Goal: Information Seeking & Learning: Learn about a topic

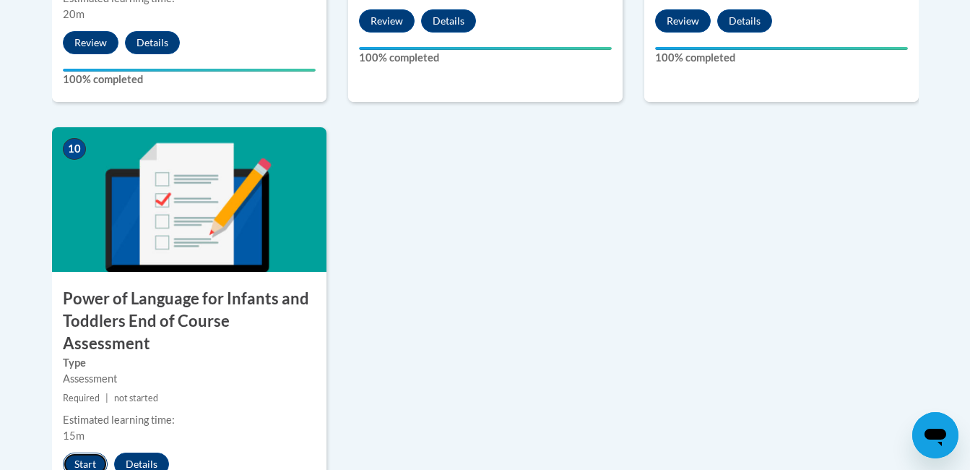
click at [98, 452] on button "Start" at bounding box center [85, 463] width 45 height 23
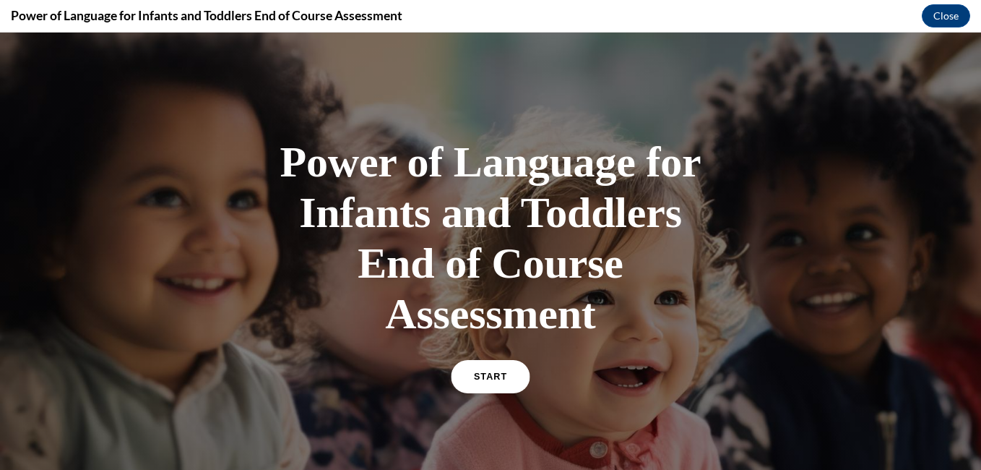
click at [474, 374] on span "START" at bounding box center [490, 376] width 33 height 11
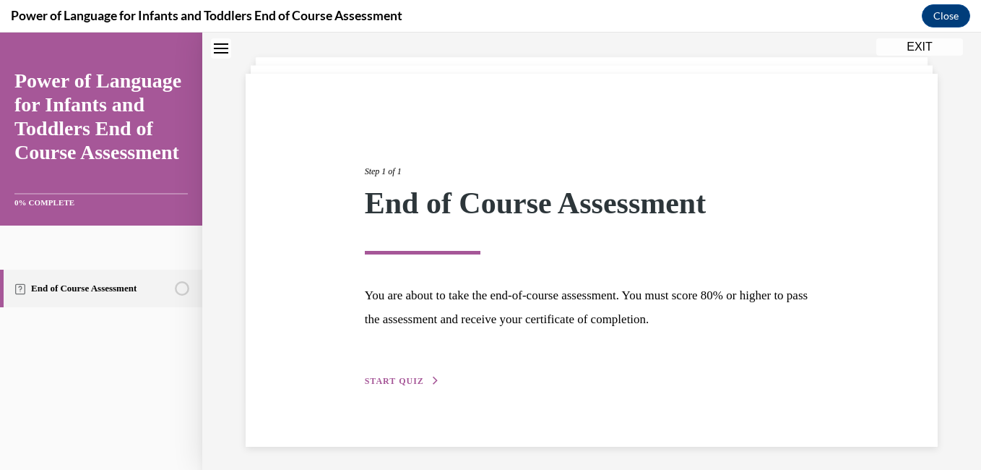
scroll to position [70, 0]
click at [418, 383] on span "START QUIZ" at bounding box center [394, 380] width 59 height 10
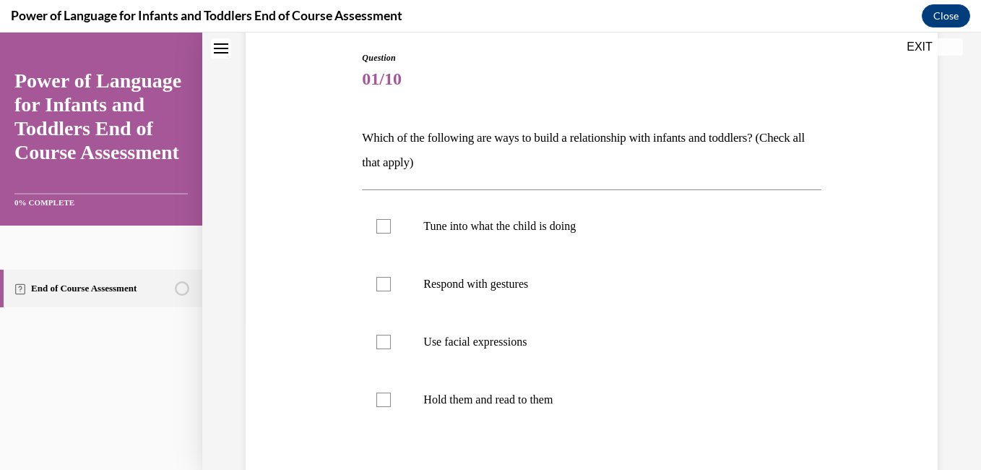
scroll to position [151, 0]
drag, startPoint x: 385, startPoint y: 220, endPoint x: 381, endPoint y: 285, distance: 64.4
click at [381, 285] on ul "Tune into what the child is doing Respond with gestures Use facial expressions …" at bounding box center [591, 311] width 459 height 231
click at [381, 285] on div at bounding box center [383, 282] width 14 height 14
click at [381, 285] on input "Respond with gestures" at bounding box center [383, 282] width 14 height 14
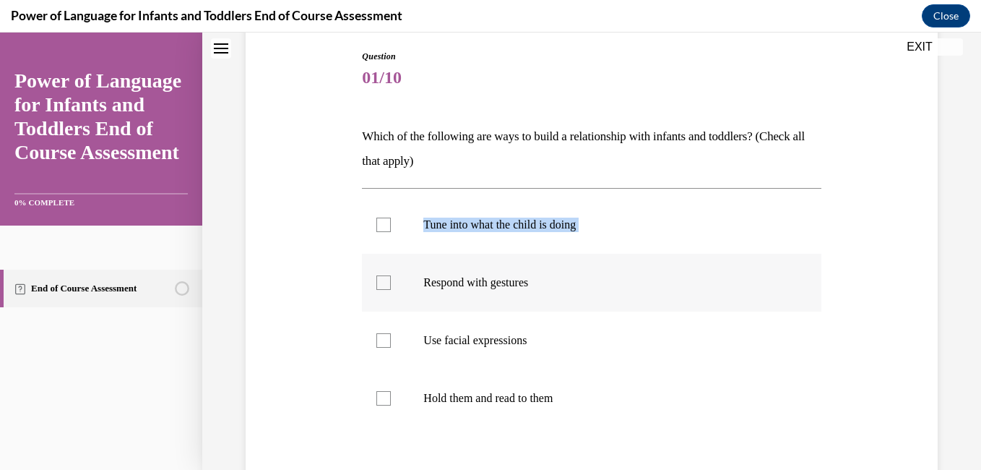
checkbox input "true"
click at [376, 223] on div at bounding box center [383, 224] width 14 height 14
click at [376, 223] on input "Tune into what the child is doing" at bounding box center [383, 224] width 14 height 14
checkbox input "true"
click at [384, 343] on div at bounding box center [383, 340] width 14 height 14
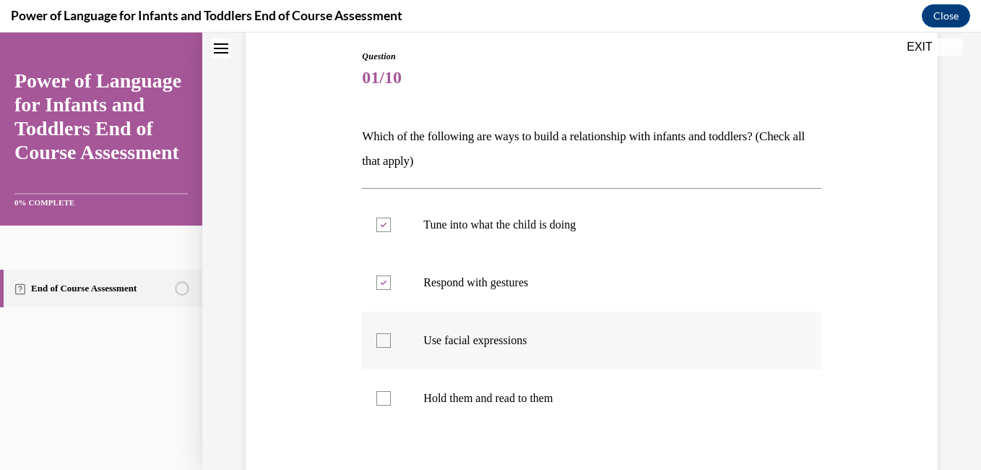
click at [384, 343] on input "Use facial expressions" at bounding box center [383, 340] width 14 height 14
checkbox input "true"
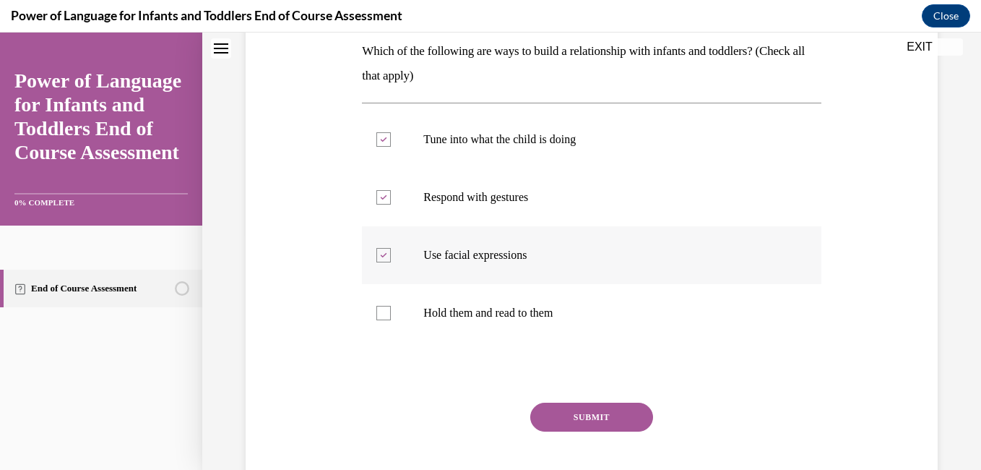
scroll to position [237, 0]
click at [384, 308] on div at bounding box center [383, 312] width 14 height 14
click at [384, 308] on input "Hold them and read to them" at bounding box center [383, 312] width 14 height 14
checkbox input "true"
click at [570, 410] on button "SUBMIT" at bounding box center [591, 416] width 123 height 29
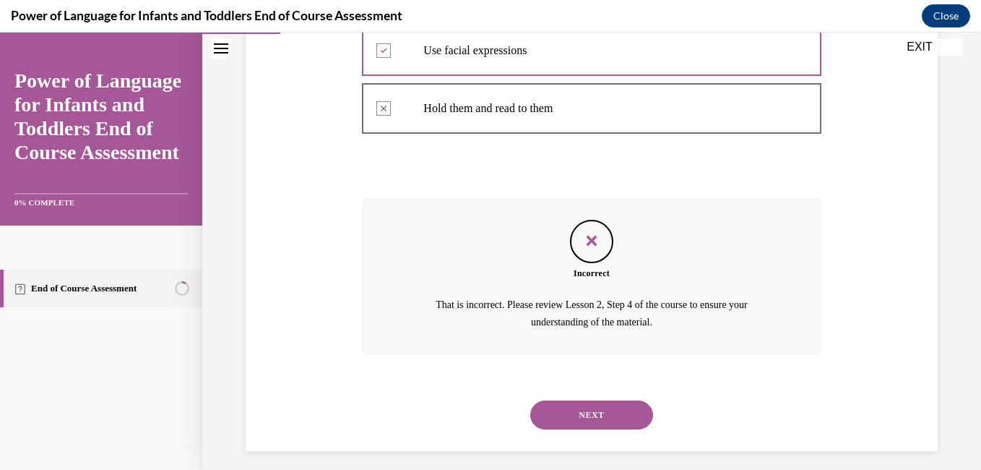
scroll to position [451, 0]
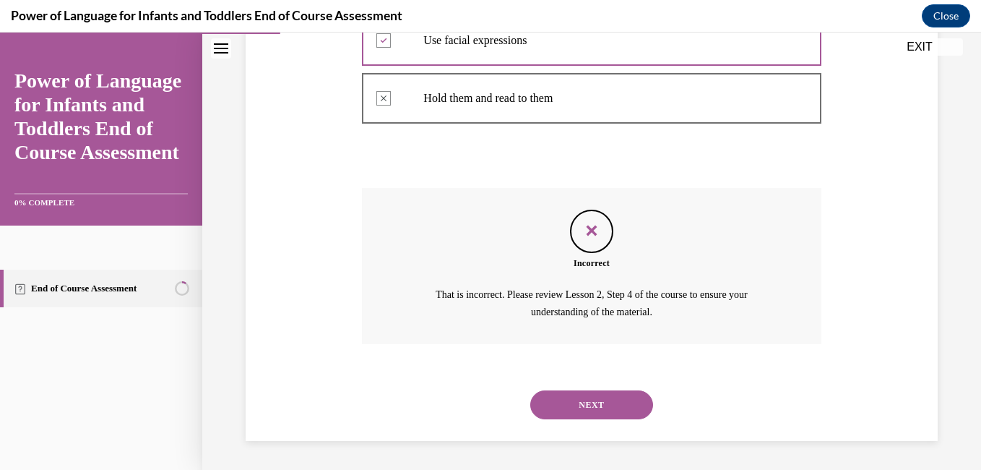
click at [571, 403] on button "NEXT" at bounding box center [591, 404] width 123 height 29
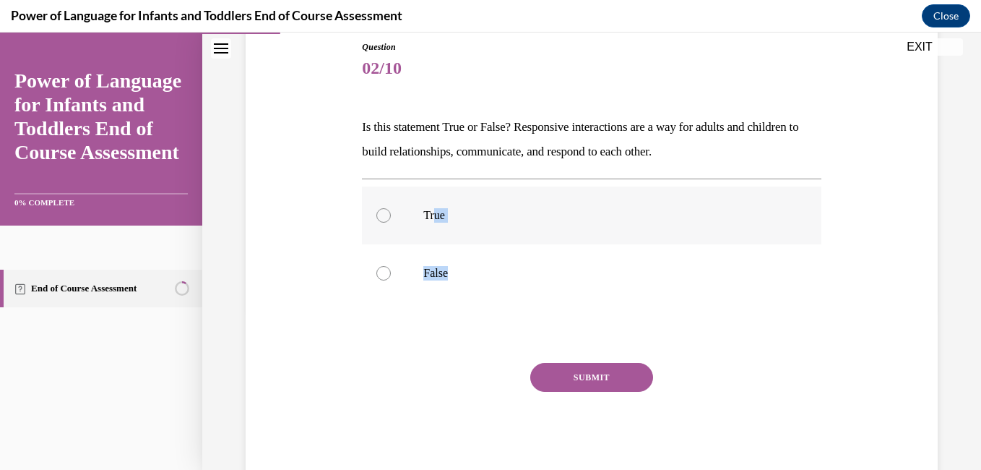
drag, startPoint x: 460, startPoint y: 287, endPoint x: 428, endPoint y: 225, distance: 69.2
click at [428, 225] on div "True False" at bounding box center [591, 244] width 459 height 116
click at [428, 225] on label "True" at bounding box center [591, 215] width 459 height 58
click at [391, 223] on input "True" at bounding box center [383, 215] width 14 height 14
radio input "true"
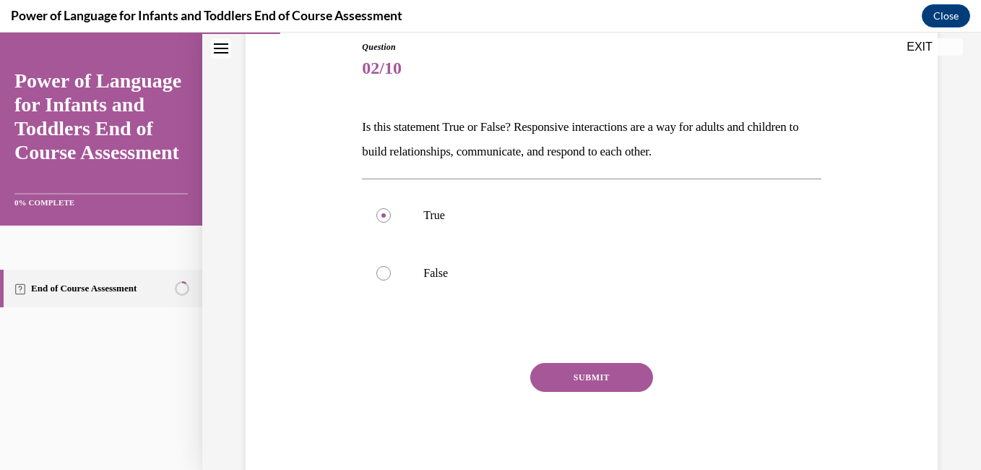
click at [560, 374] on button "SUBMIT" at bounding box center [591, 377] width 123 height 29
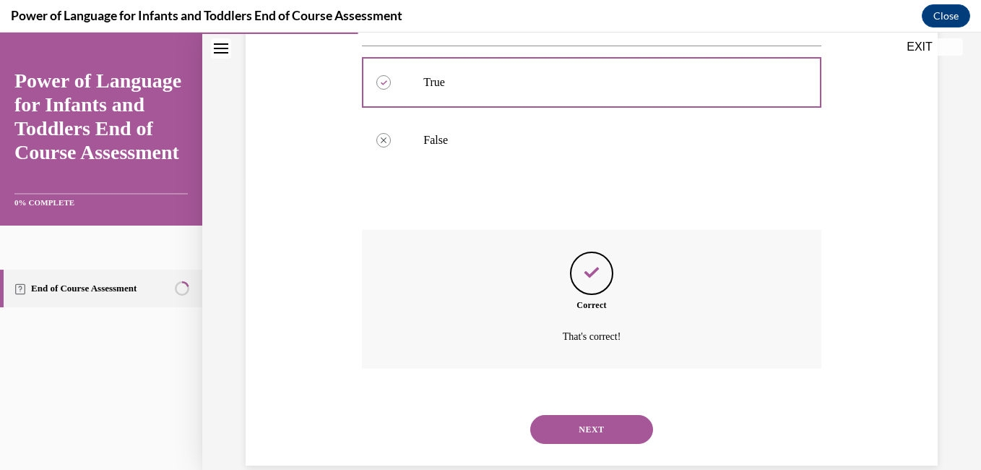
scroll to position [318, 0]
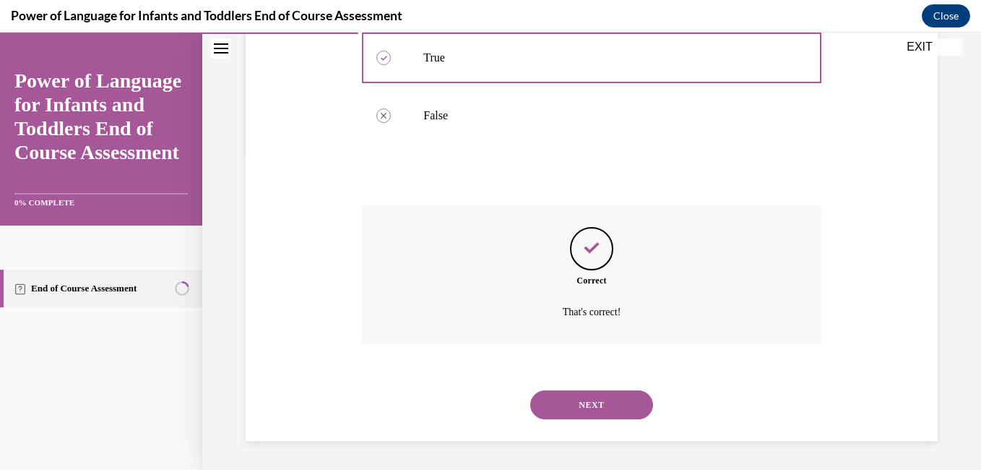
click at [563, 405] on button "NEXT" at bounding box center [591, 404] width 123 height 29
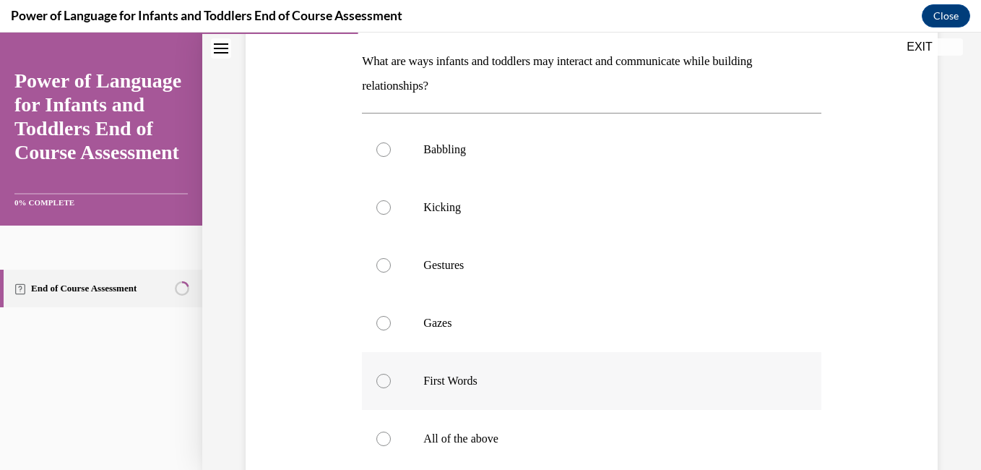
scroll to position [286, 0]
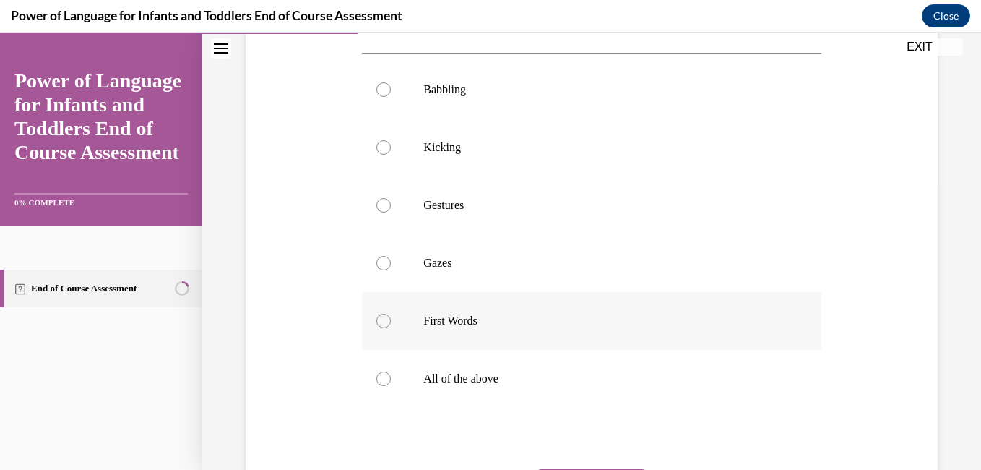
click at [453, 363] on label "All of the above" at bounding box center [591, 379] width 459 height 58
click at [391, 371] on input "All of the above" at bounding box center [383, 378] width 14 height 14
radio input "true"
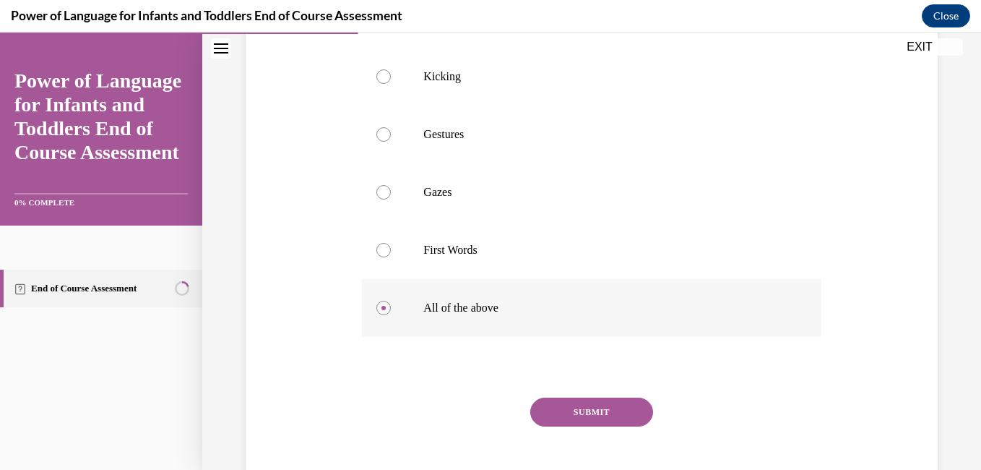
scroll to position [399, 0]
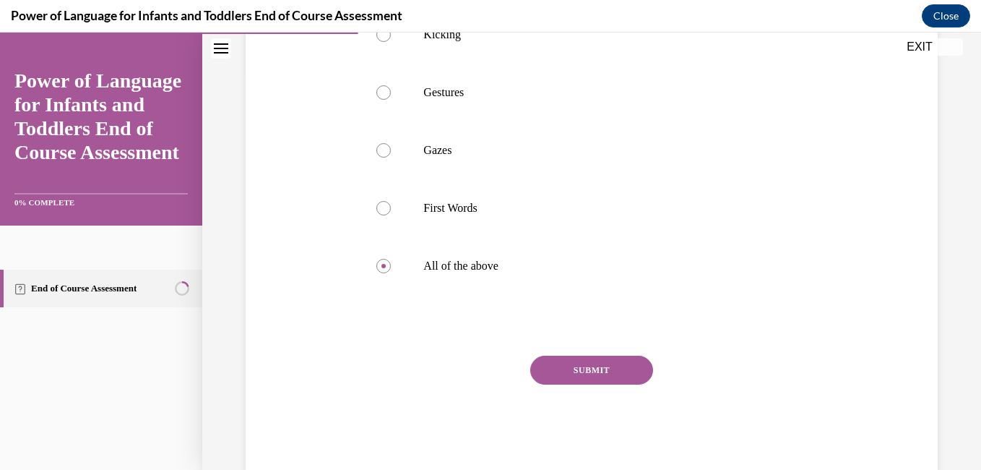
click at [587, 377] on button "SUBMIT" at bounding box center [591, 369] width 123 height 29
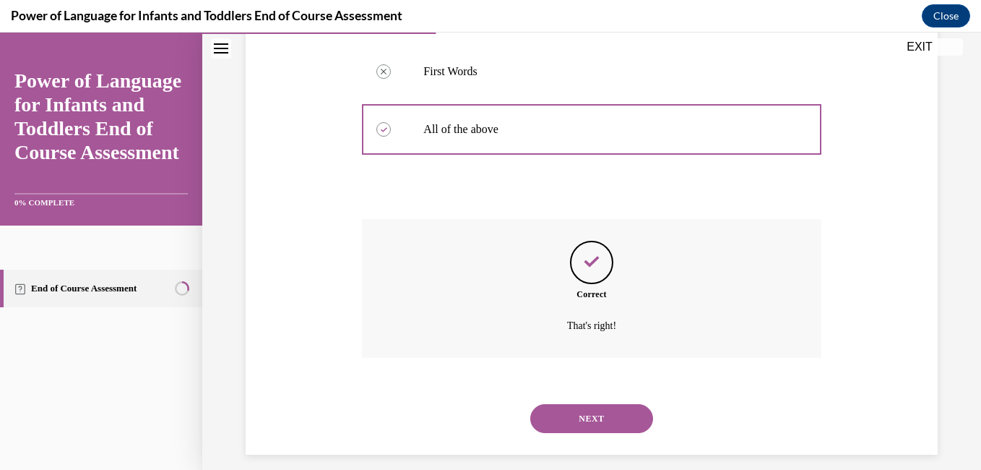
scroll to position [549, 0]
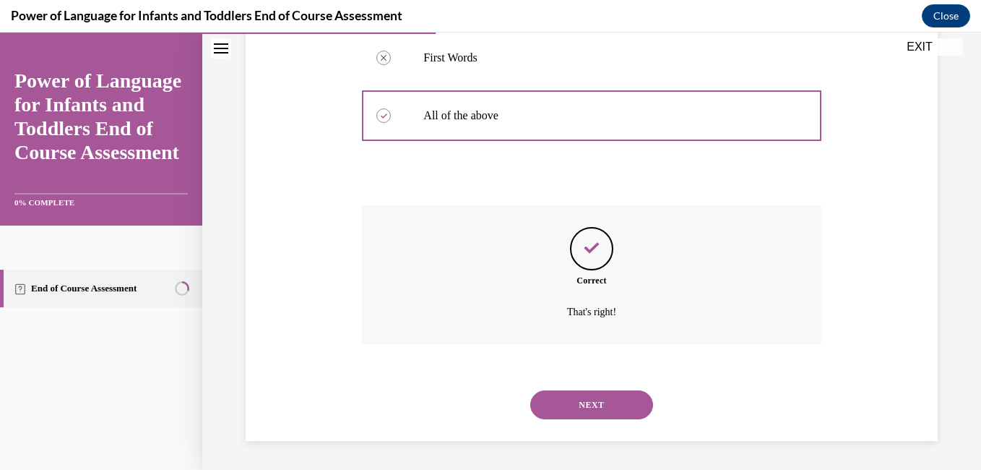
click at [589, 403] on button "NEXT" at bounding box center [591, 404] width 123 height 29
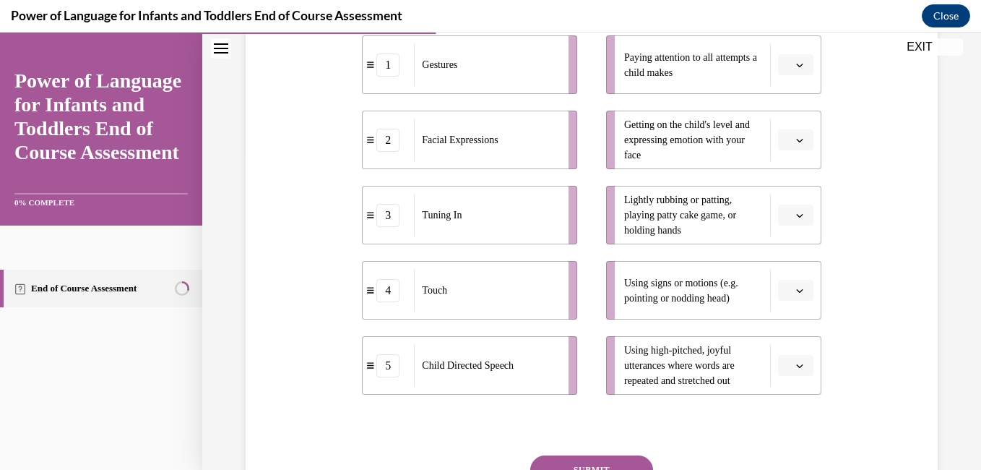
scroll to position [316, 0]
click at [795, 287] on span "button" at bounding box center [800, 290] width 10 height 10
click at [783, 140] on span "1" at bounding box center [780, 142] width 5 height 12
click at [784, 363] on button "button" at bounding box center [795, 365] width 35 height 22
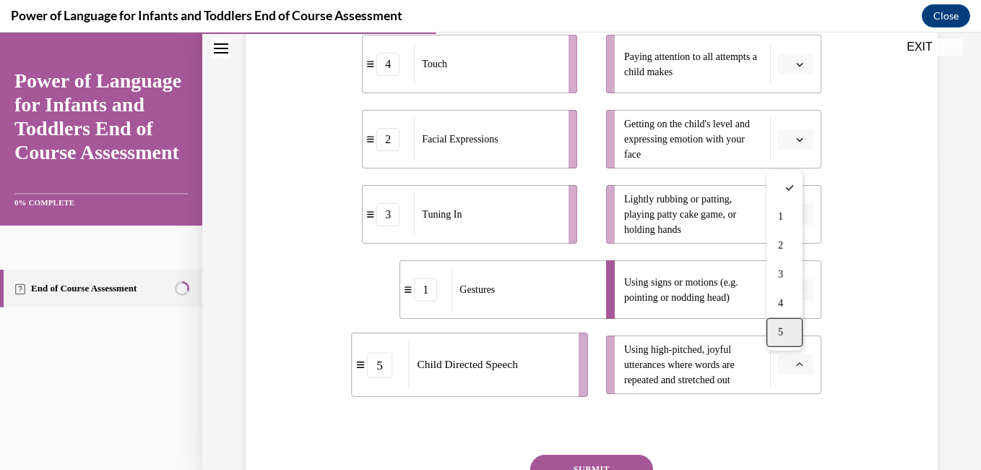
click at [782, 335] on span "5" at bounding box center [780, 333] width 5 height 12
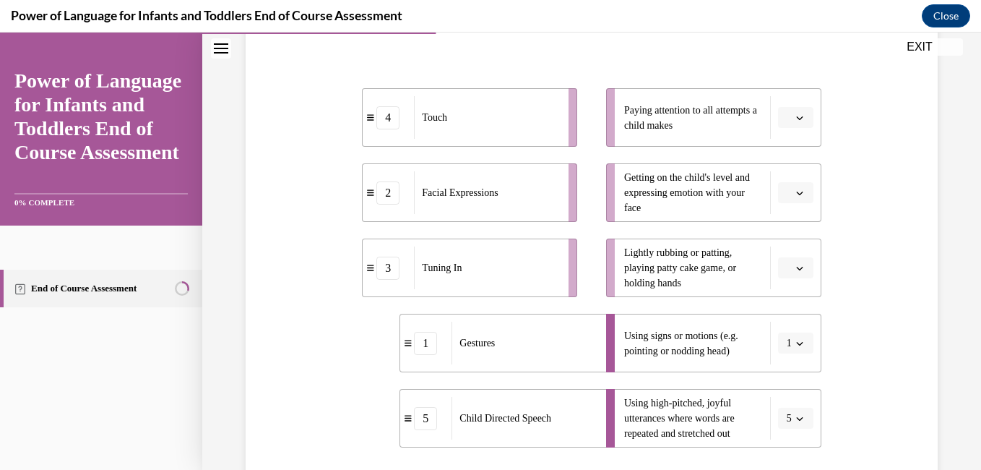
scroll to position [261, 0]
click at [785, 271] on button "button" at bounding box center [795, 270] width 35 height 22
click at [788, 421] on div "4" at bounding box center [785, 416] width 36 height 29
click at [795, 192] on span "button" at bounding box center [800, 194] width 10 height 10
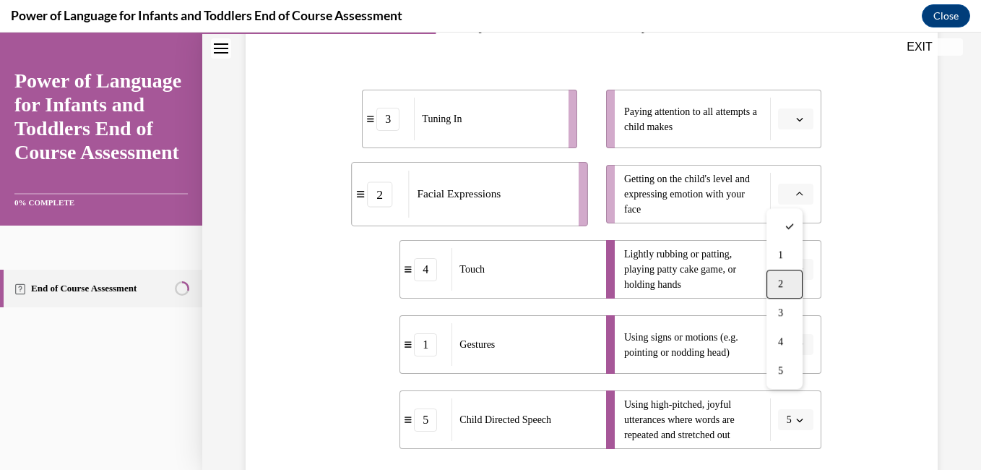
click at [777, 282] on div "2" at bounding box center [785, 283] width 36 height 29
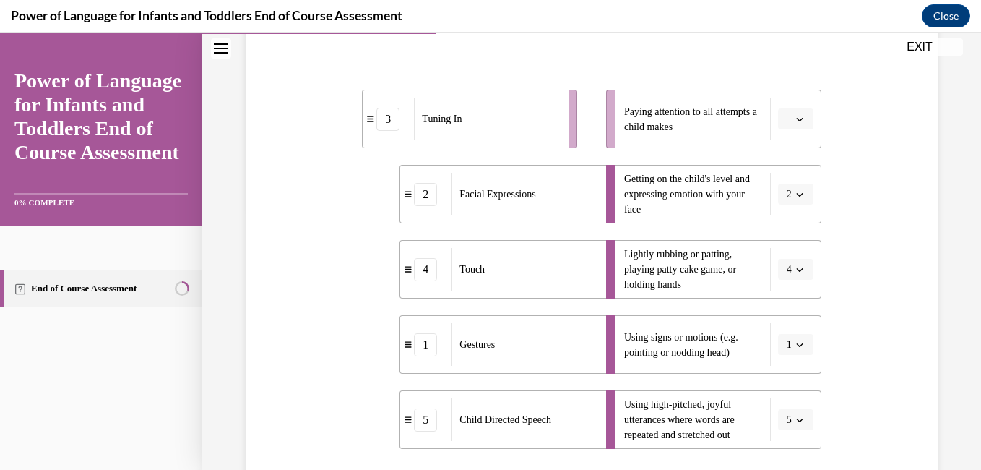
click at [795, 114] on span "button" at bounding box center [800, 119] width 10 height 10
click at [786, 233] on div "3" at bounding box center [785, 237] width 36 height 29
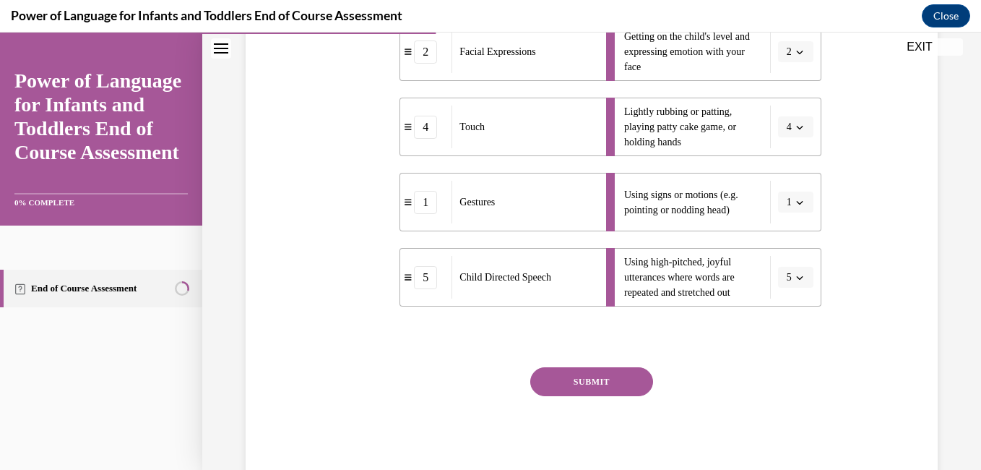
scroll to position [448, 0]
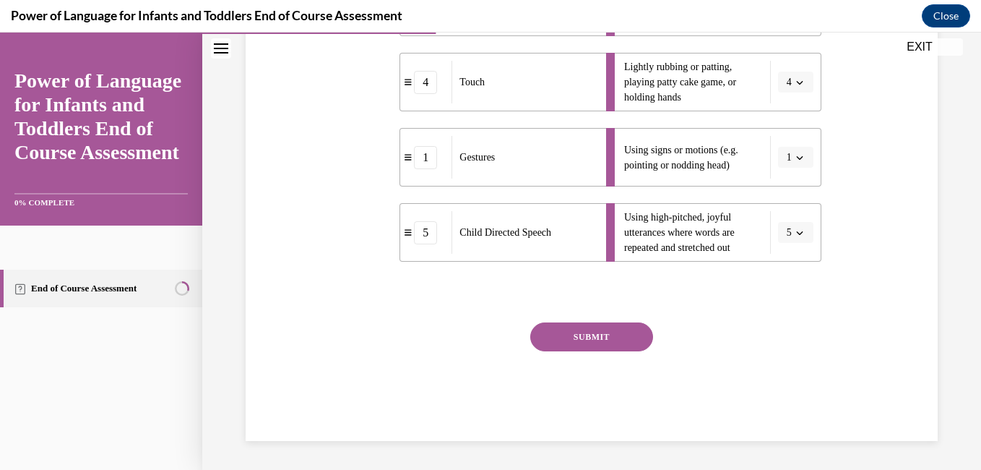
click at [634, 324] on button "SUBMIT" at bounding box center [591, 336] width 123 height 29
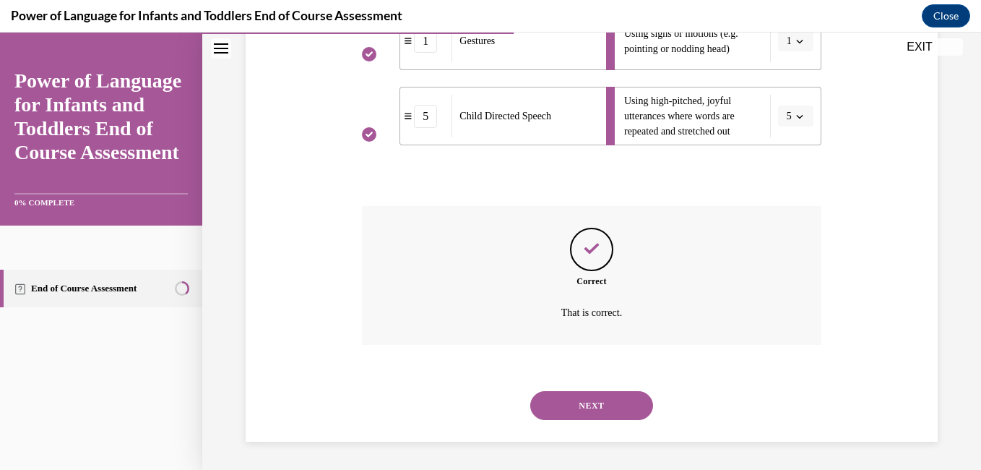
scroll to position [565, 0]
click at [591, 405] on button "NEXT" at bounding box center [591, 404] width 123 height 29
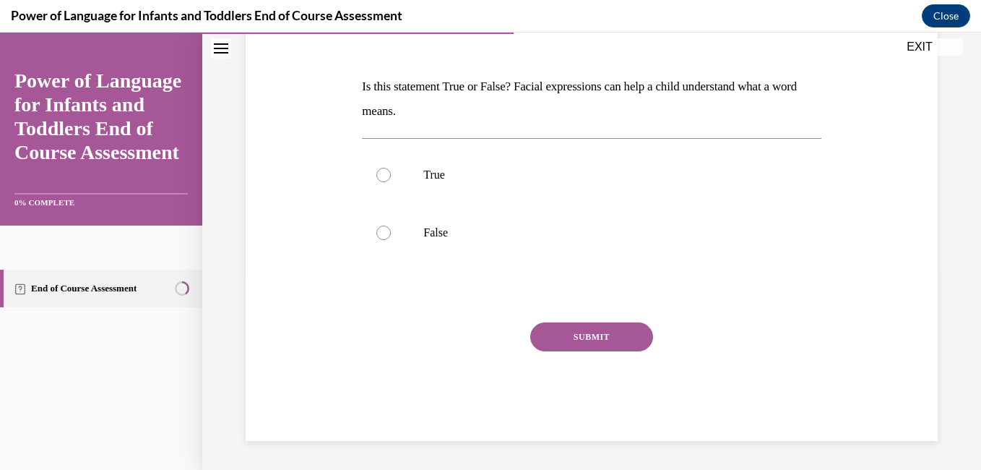
scroll to position [160, 0]
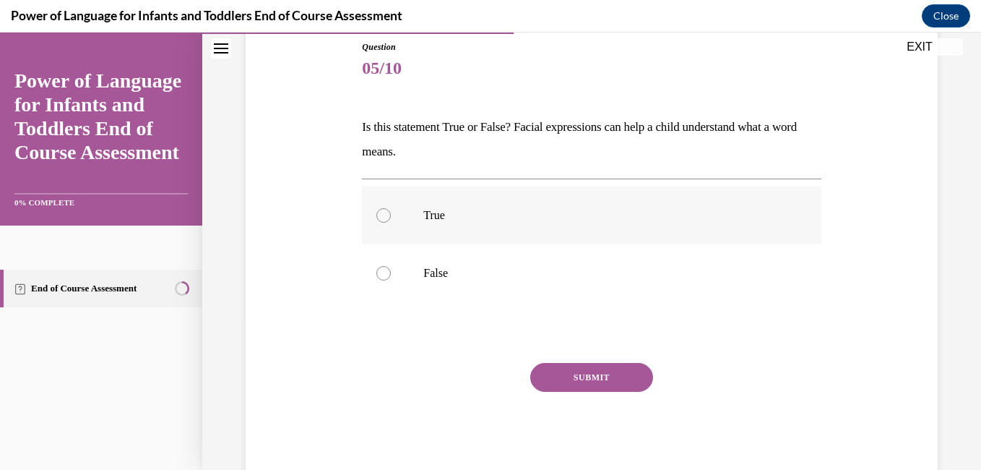
click at [403, 215] on label "True" at bounding box center [591, 215] width 459 height 58
click at [391, 215] on input "True" at bounding box center [383, 215] width 14 height 14
radio input "true"
click at [584, 379] on button "SUBMIT" at bounding box center [591, 377] width 123 height 29
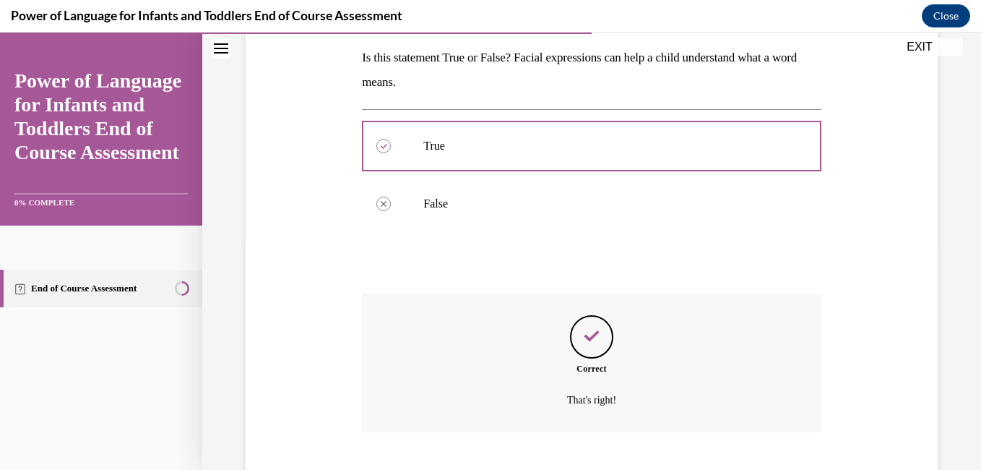
scroll to position [318, 0]
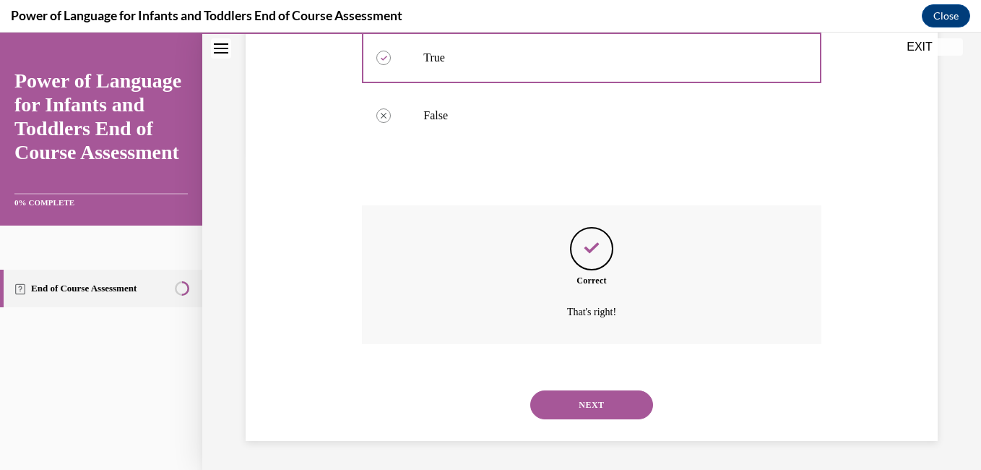
click at [584, 409] on button "NEXT" at bounding box center [591, 404] width 123 height 29
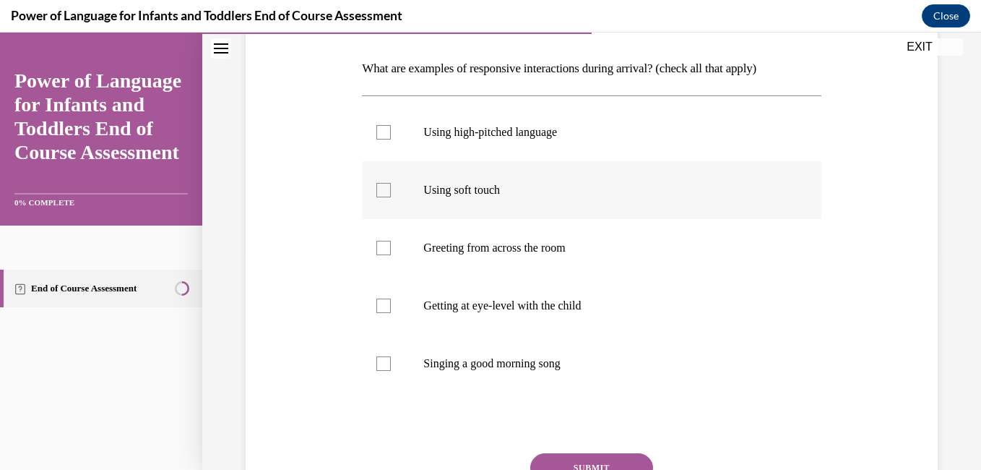
scroll to position [220, 0]
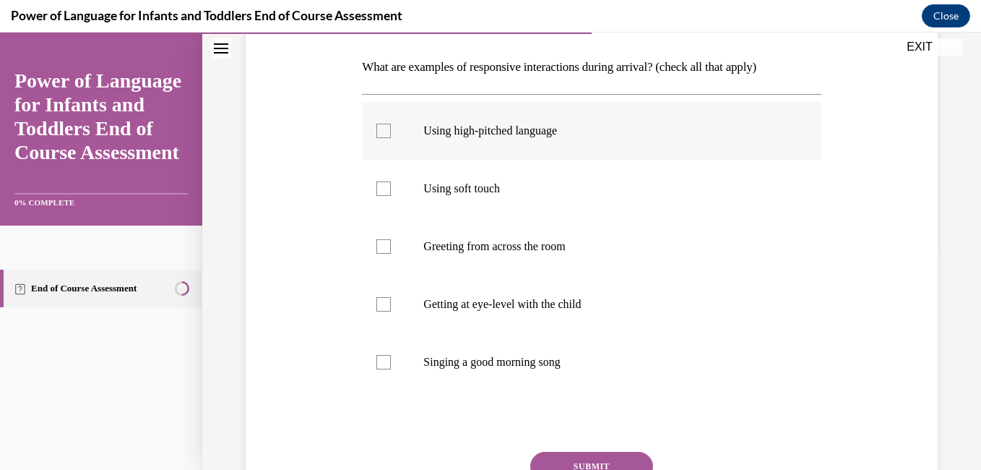
click at [381, 123] on label "Using high-pitched language" at bounding box center [591, 131] width 459 height 58
click at [381, 124] on input "Using high-pitched language" at bounding box center [383, 131] width 14 height 14
checkbox input "true"
click at [381, 190] on div at bounding box center [383, 188] width 14 height 14
click at [381, 190] on input "Using soft touch" at bounding box center [383, 188] width 14 height 14
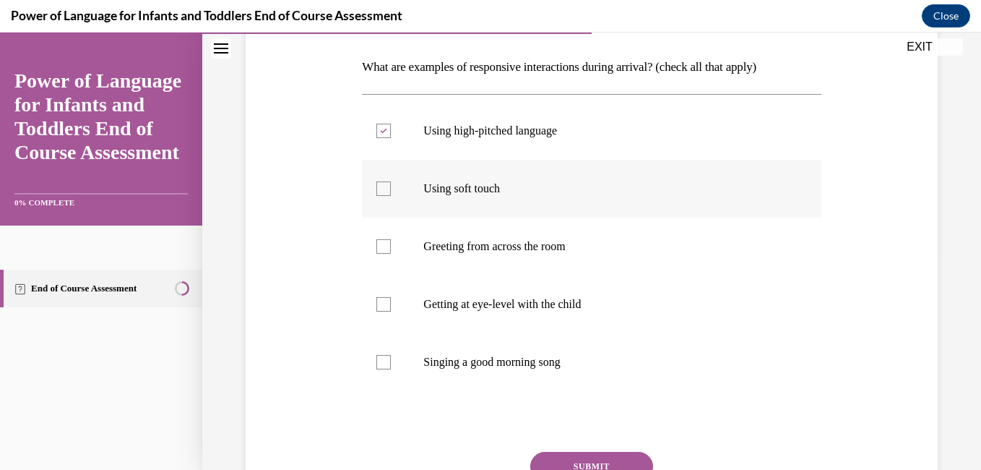
checkbox input "true"
click at [383, 303] on div at bounding box center [383, 304] width 14 height 14
click at [383, 303] on input "Getting at eye-level with the child" at bounding box center [383, 304] width 14 height 14
checkbox input "true"
click at [378, 359] on div at bounding box center [383, 362] width 14 height 14
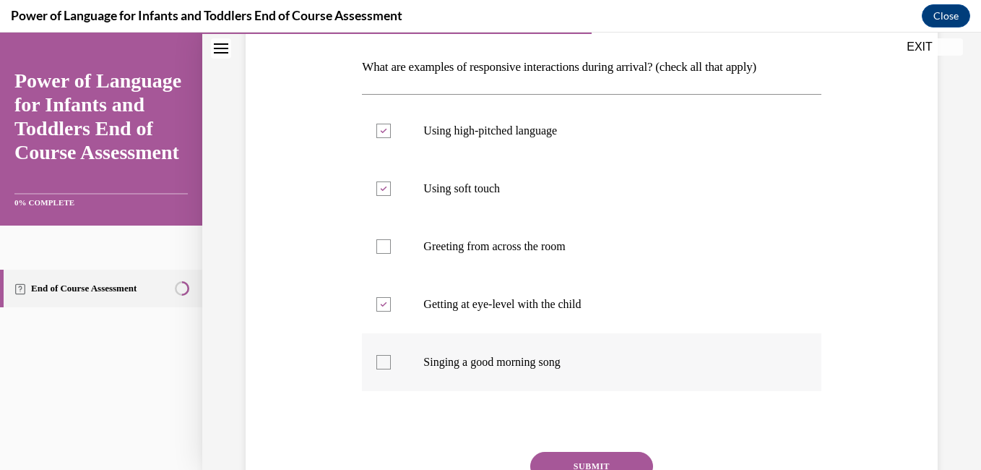
click at [378, 359] on input "Singing a good morning song" at bounding box center [383, 362] width 14 height 14
checkbox input "true"
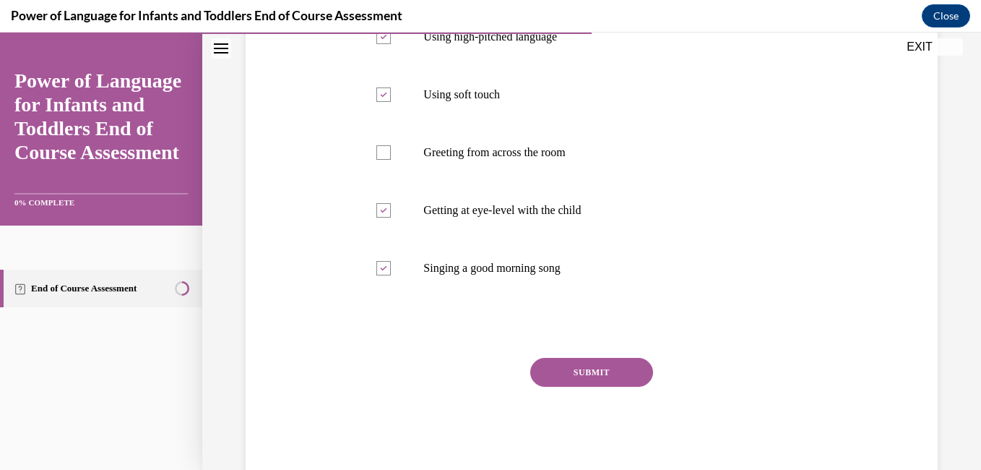
scroll to position [315, 0]
click at [544, 370] on button "SUBMIT" at bounding box center [591, 371] width 123 height 29
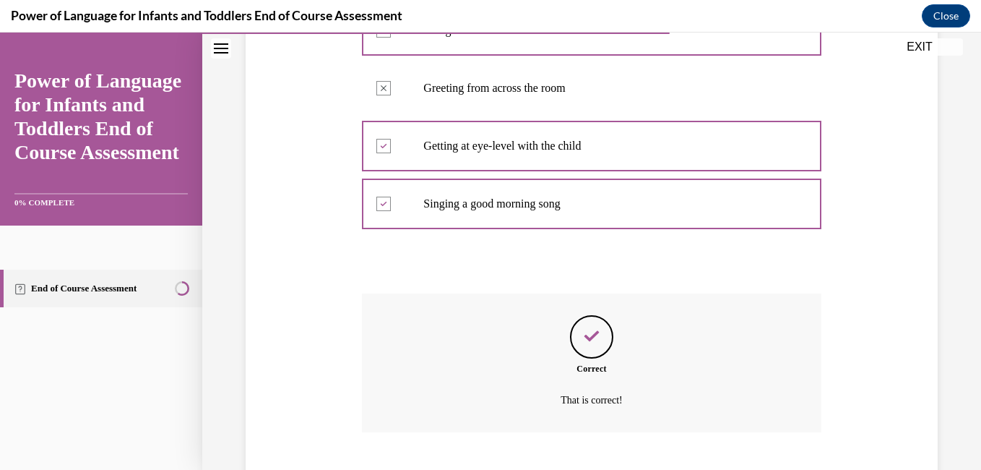
scroll to position [467, 0]
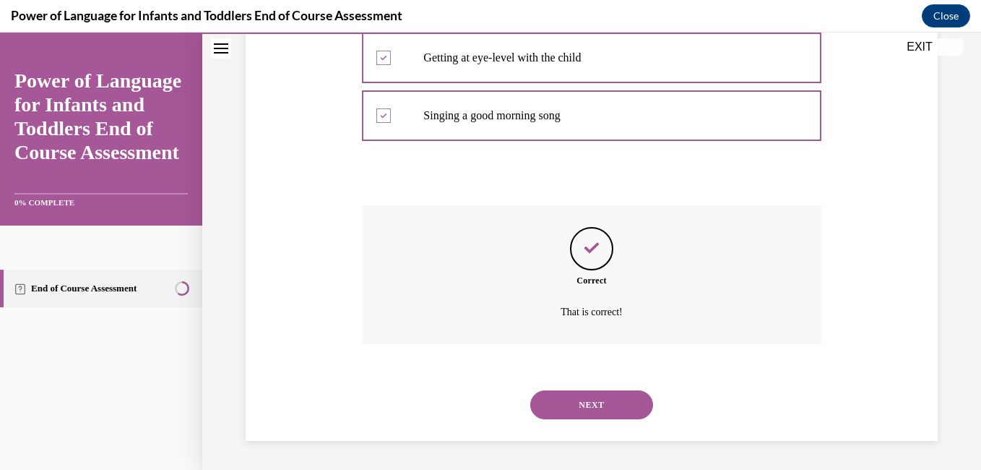
click at [558, 397] on button "NEXT" at bounding box center [591, 404] width 123 height 29
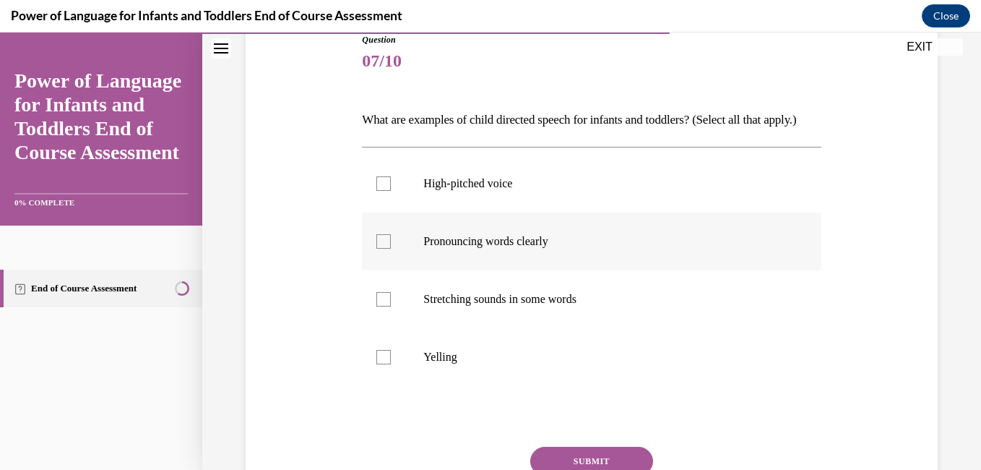
scroll to position [173, 0]
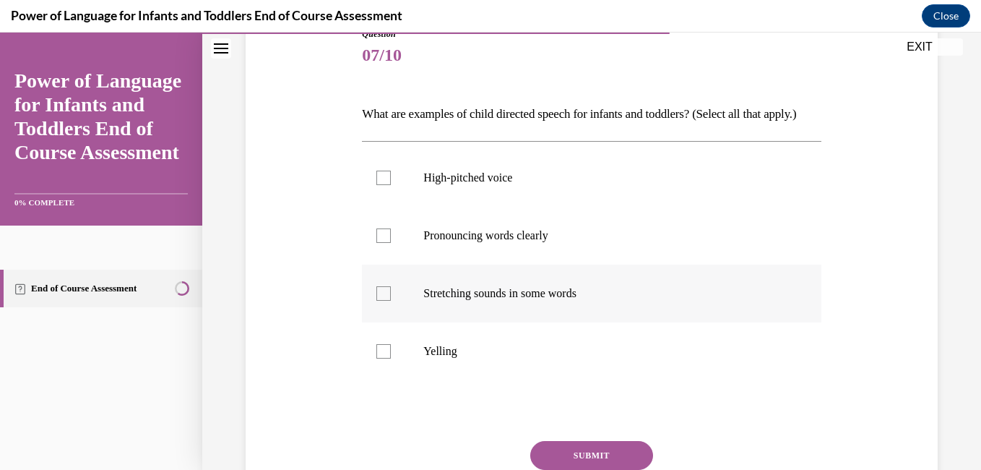
click at [480, 303] on label "Stretching sounds in some words" at bounding box center [591, 293] width 459 height 58
click at [391, 301] on input "Stretching sounds in some words" at bounding box center [383, 293] width 14 height 14
checkbox input "true"
click at [480, 243] on p "Pronouncing words clearly" at bounding box center [603, 235] width 361 height 14
click at [391, 243] on input "Pronouncing words clearly" at bounding box center [383, 235] width 14 height 14
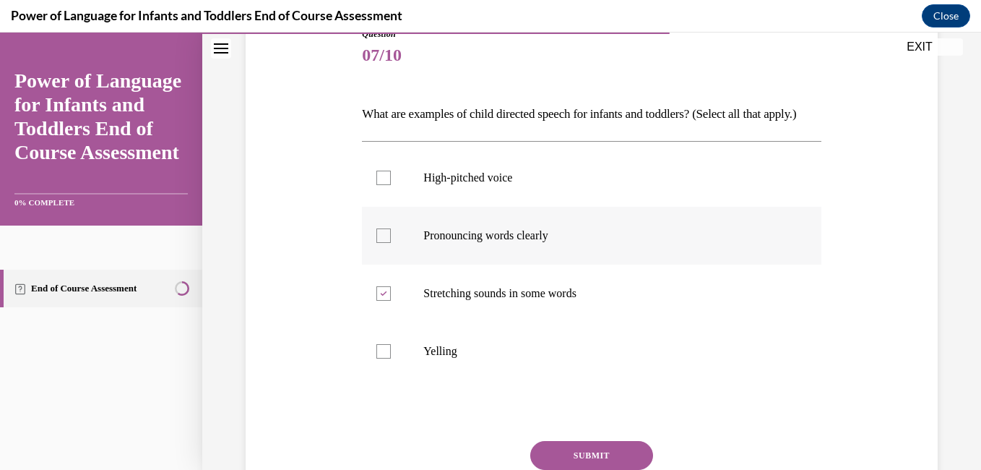
checkbox input "true"
click at [475, 185] on p "High-pitched voice" at bounding box center [603, 178] width 361 height 14
click at [391, 185] on input "High-pitched voice" at bounding box center [383, 178] width 14 height 14
checkbox input "true"
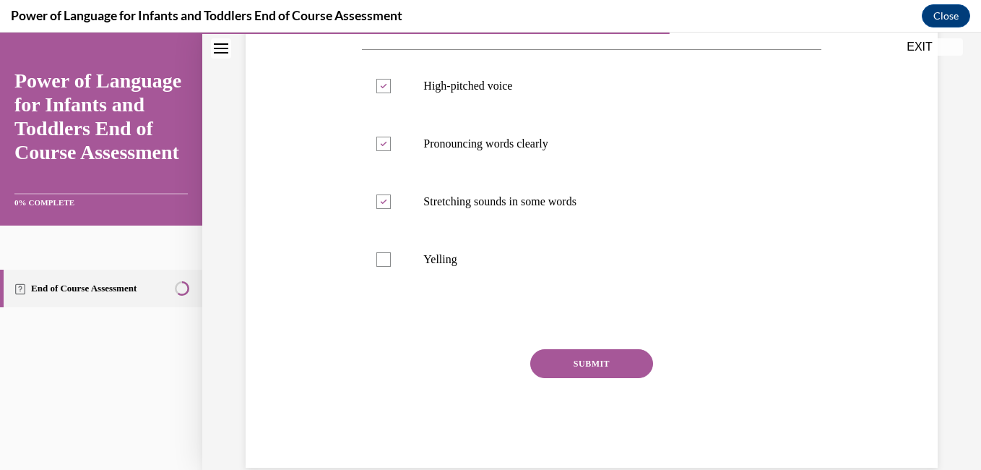
scroll to position [266, 0]
click at [590, 377] on button "SUBMIT" at bounding box center [591, 362] width 123 height 29
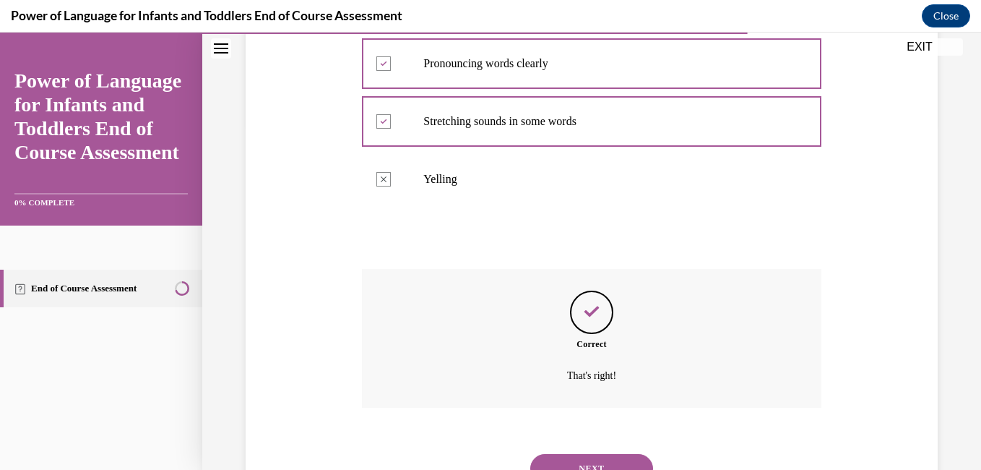
scroll to position [433, 0]
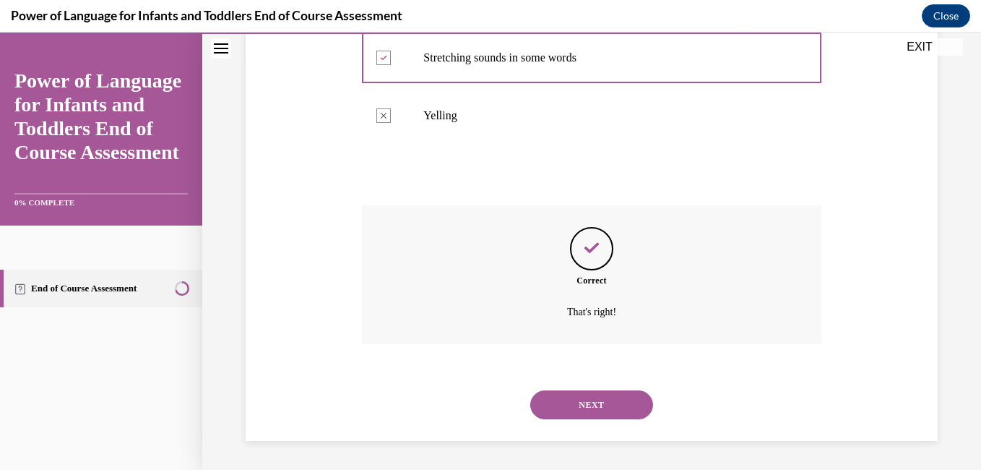
click at [593, 397] on button "NEXT" at bounding box center [591, 404] width 123 height 29
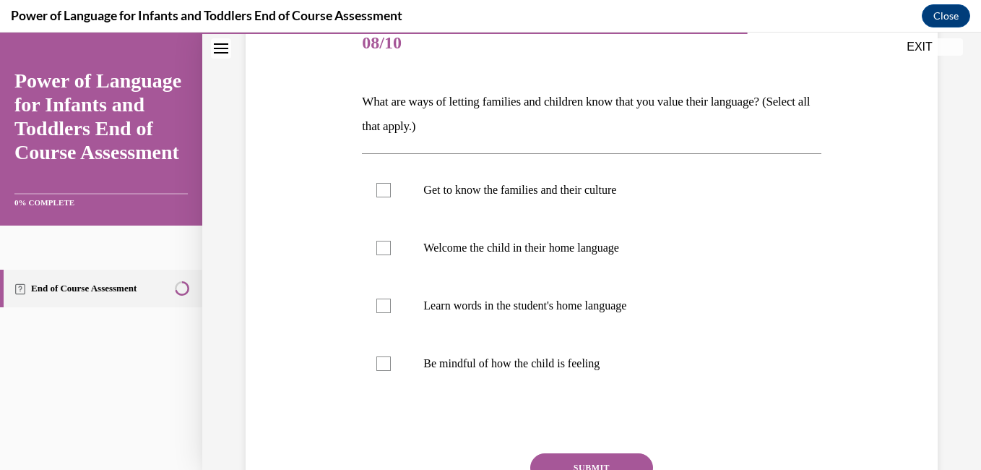
scroll to position [191, 0]
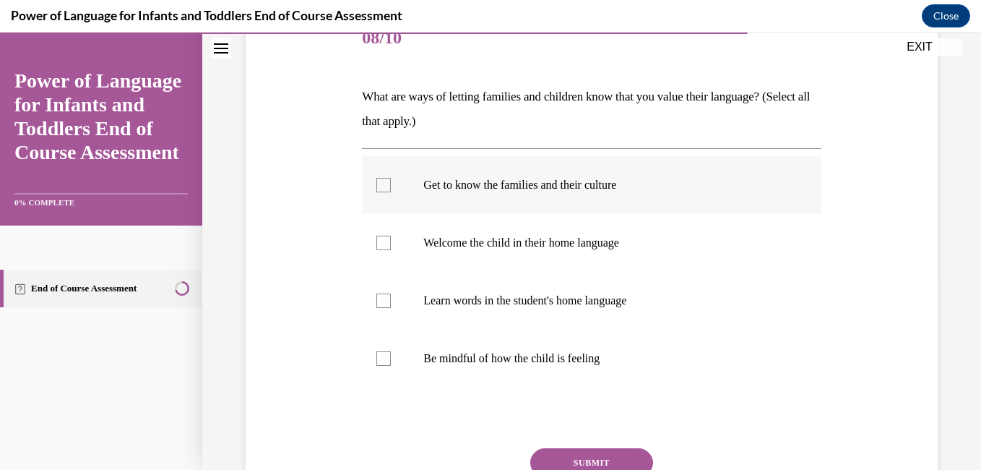
click at [553, 199] on label "Get to know the families and their culture" at bounding box center [591, 185] width 459 height 58
click at [391, 192] on input "Get to know the families and their culture" at bounding box center [383, 185] width 14 height 14
checkbox input "true"
click at [551, 243] on p "Welcome the child in their home language" at bounding box center [603, 243] width 361 height 14
click at [391, 243] on input "Welcome the child in their home language" at bounding box center [383, 243] width 14 height 14
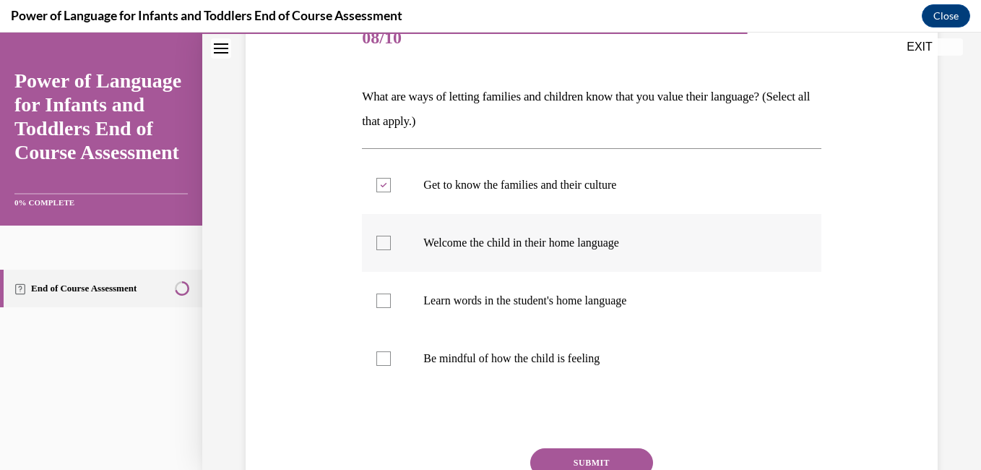
checkbox input "true"
click at [548, 305] on p "Learn words in the student's home language" at bounding box center [603, 300] width 361 height 14
click at [391, 305] on input "Learn words in the student's home language" at bounding box center [383, 300] width 14 height 14
checkbox input "true"
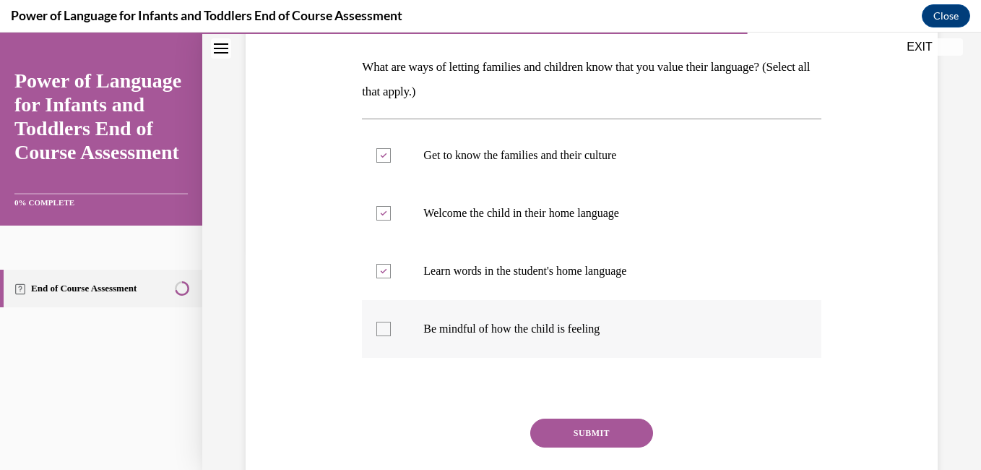
scroll to position [221, 0]
click at [539, 327] on p "Be mindful of how the child is feeling" at bounding box center [603, 328] width 361 height 14
click at [391, 327] on input "Be mindful of how the child is feeling" at bounding box center [383, 328] width 14 height 14
checkbox input "true"
click at [579, 430] on button "SUBMIT" at bounding box center [591, 432] width 123 height 29
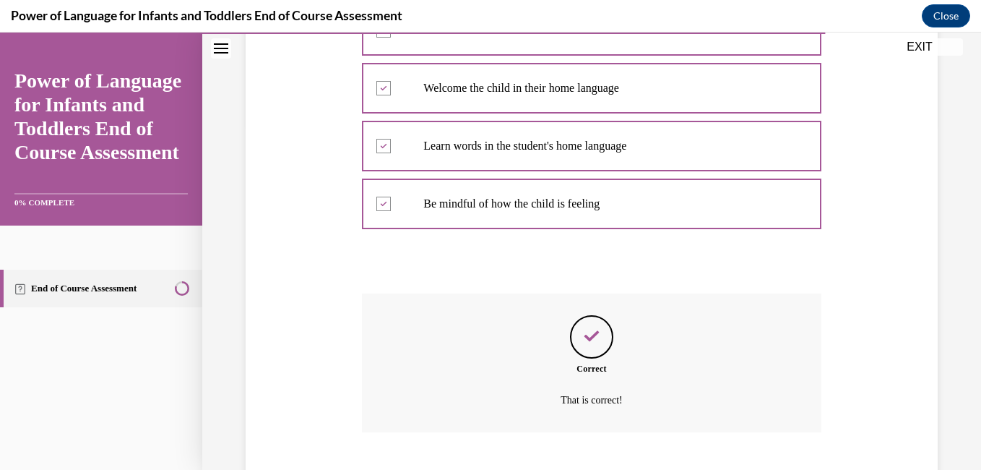
scroll to position [433, 0]
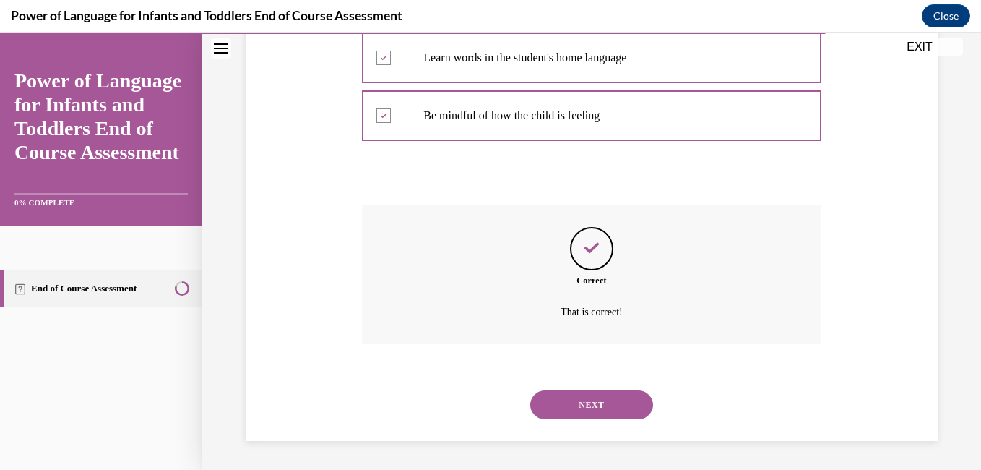
click at [583, 403] on button "NEXT" at bounding box center [591, 404] width 123 height 29
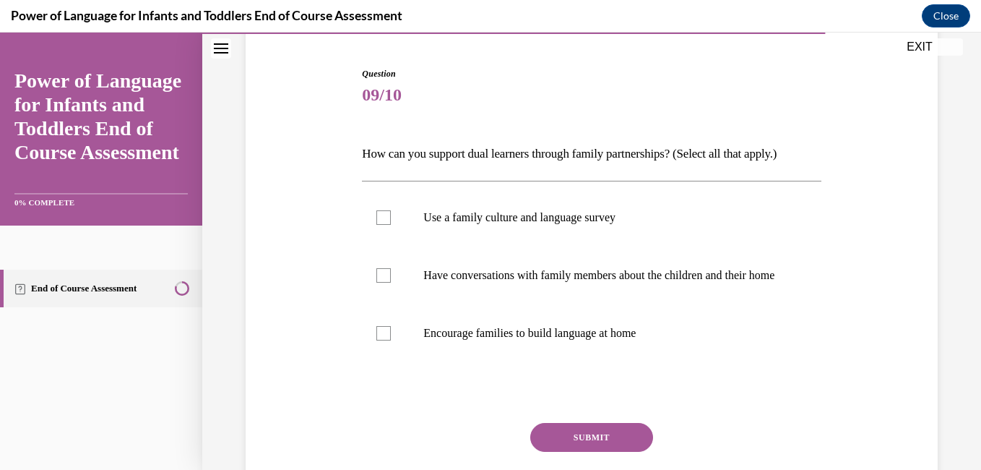
scroll to position [136, 0]
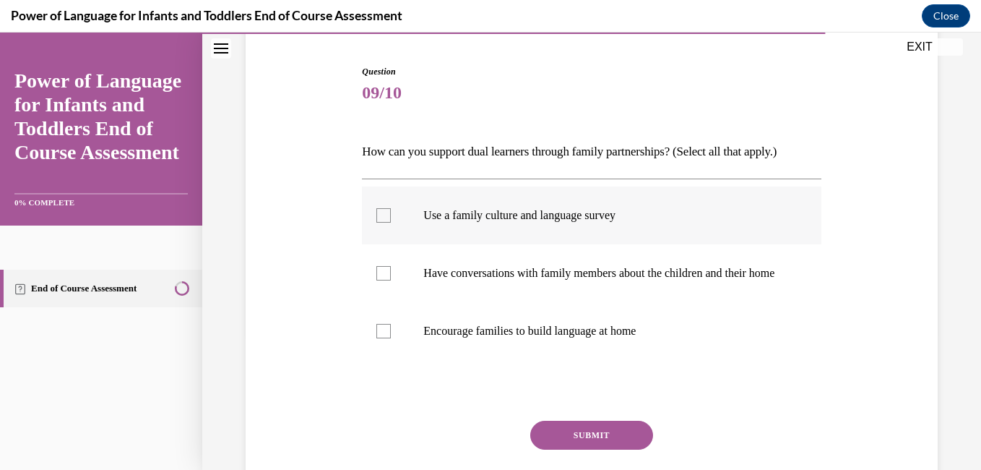
click at [593, 225] on label "Use a family culture and language survey" at bounding box center [591, 215] width 459 height 58
click at [391, 223] on input "Use a family culture and language survey" at bounding box center [383, 215] width 14 height 14
checkbox input "true"
click at [589, 271] on p "Have conversations with family members about the children and their home" at bounding box center [603, 273] width 361 height 14
click at [391, 271] on input "Have conversations with family members about the children and their home" at bounding box center [383, 273] width 14 height 14
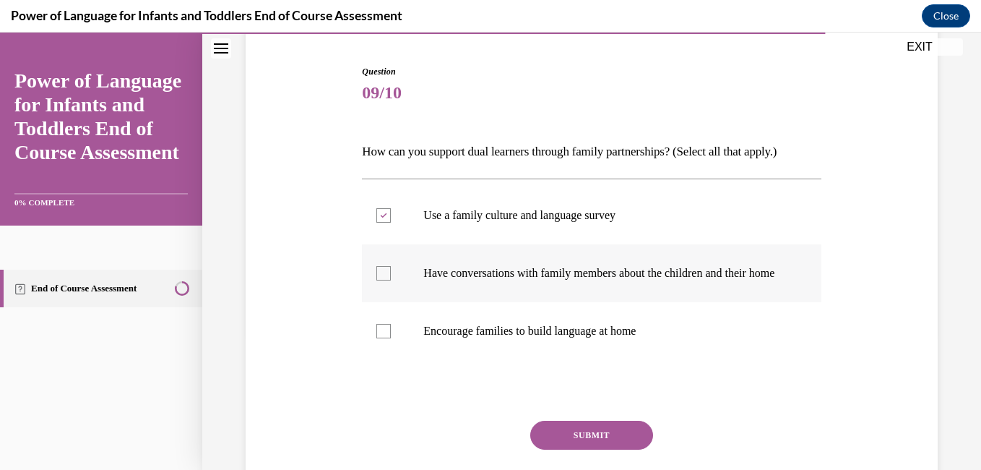
checkbox input "true"
click at [582, 338] on p "Encourage families to build language at home" at bounding box center [603, 331] width 361 height 14
click at [391, 338] on input "Encourage families to build language at home" at bounding box center [383, 331] width 14 height 14
checkbox input "true"
click at [579, 443] on button "SUBMIT" at bounding box center [591, 434] width 123 height 29
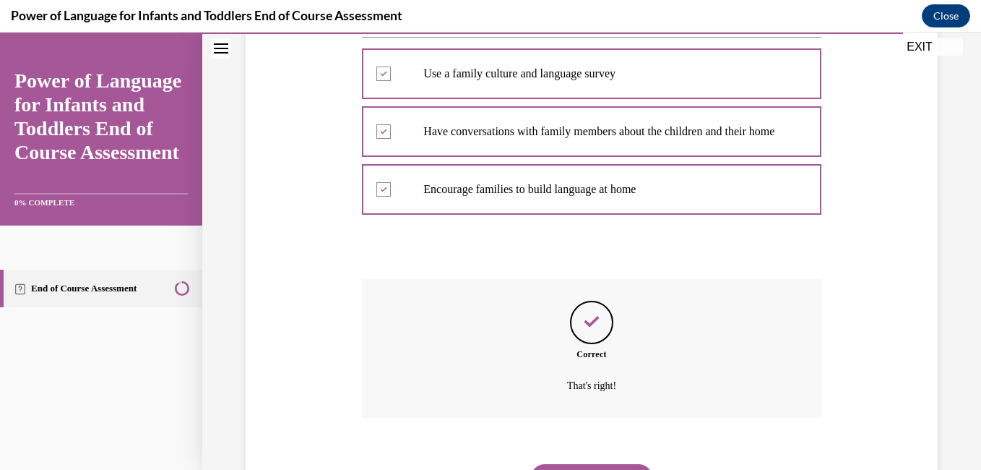
scroll to position [366, 0]
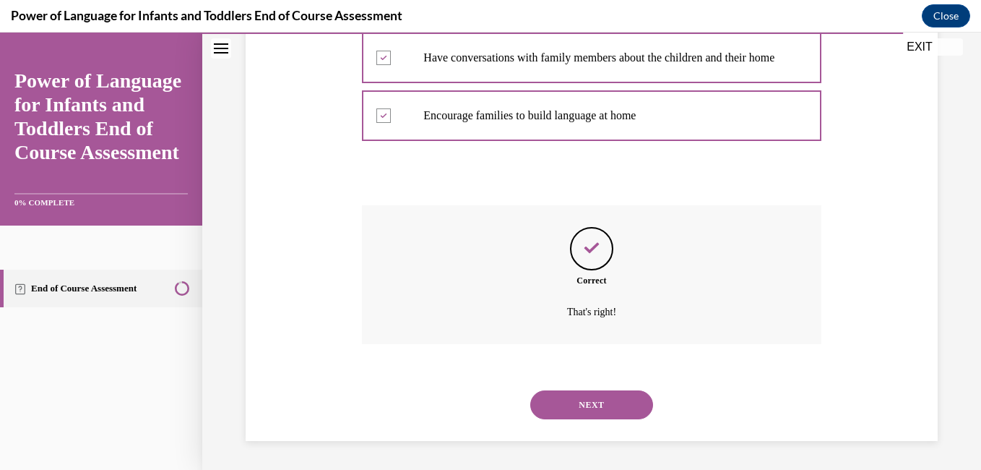
click at [591, 396] on button "NEXT" at bounding box center [591, 404] width 123 height 29
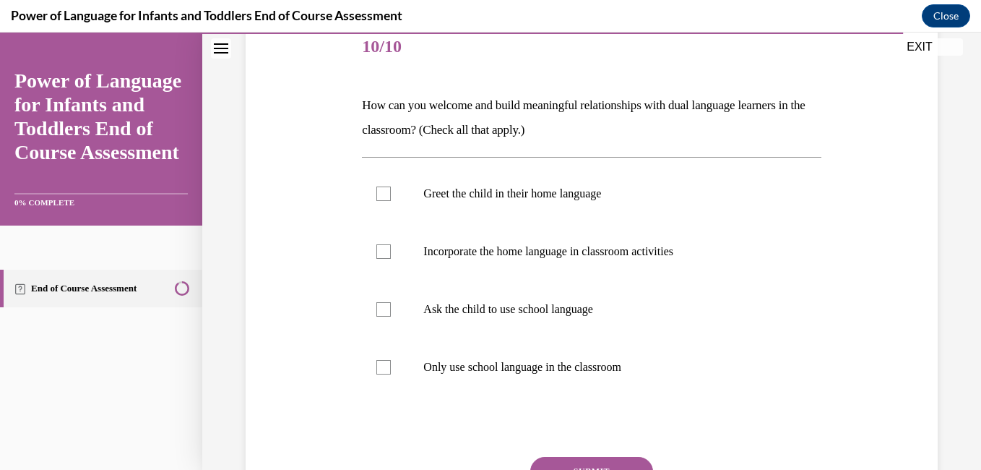
scroll to position [183, 0]
click at [584, 194] on p "Greet the child in their home language" at bounding box center [603, 193] width 361 height 14
click at [391, 194] on input "Greet the child in their home language" at bounding box center [383, 193] width 14 height 14
checkbox input "true"
click at [581, 255] on p "Incorporate the home language in classroom activities" at bounding box center [603, 250] width 361 height 14
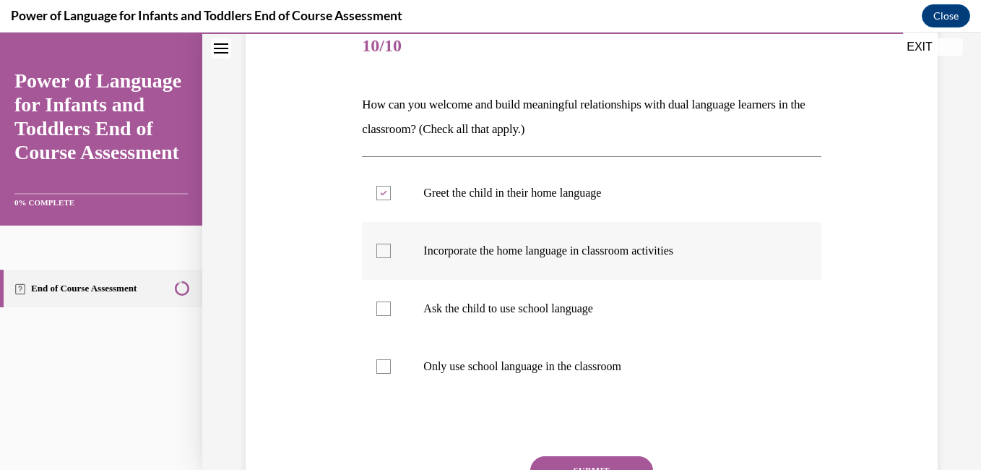
click at [391, 255] on input "Incorporate the home language in classroom activities" at bounding box center [383, 250] width 14 height 14
checkbox input "true"
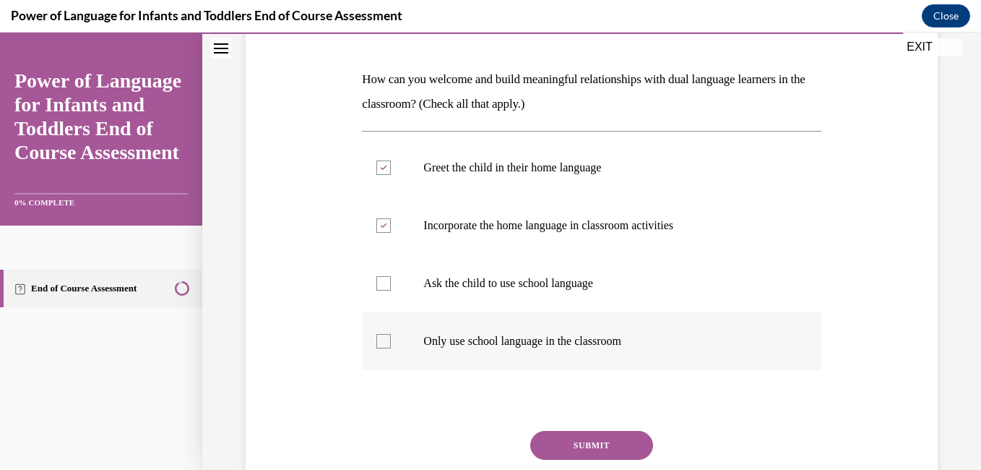
scroll to position [231, 0]
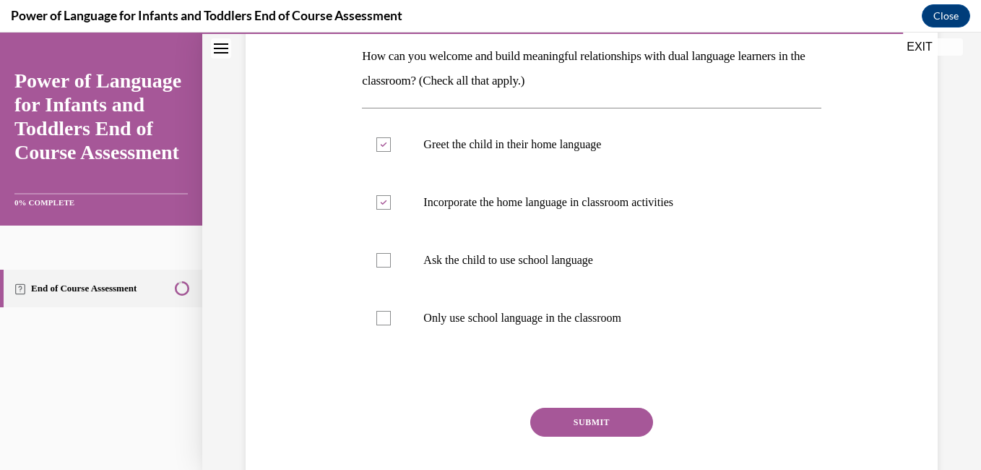
click at [574, 427] on button "SUBMIT" at bounding box center [591, 421] width 123 height 29
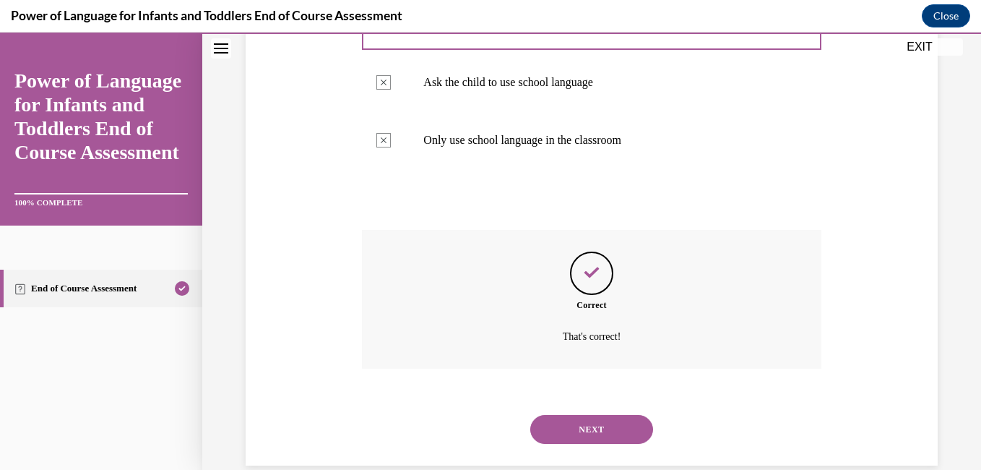
scroll to position [433, 0]
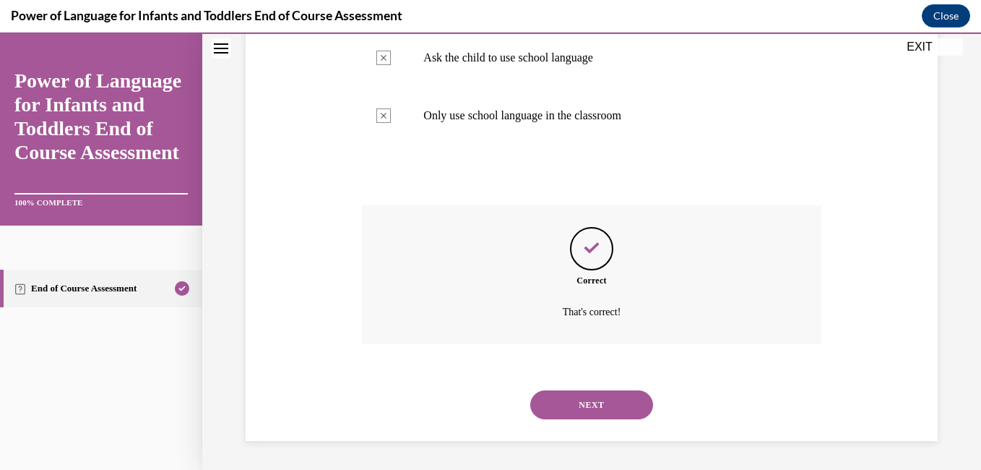
click at [574, 427] on div "NEXT" at bounding box center [591, 405] width 459 height 58
click at [587, 395] on button "NEXT" at bounding box center [591, 404] width 123 height 29
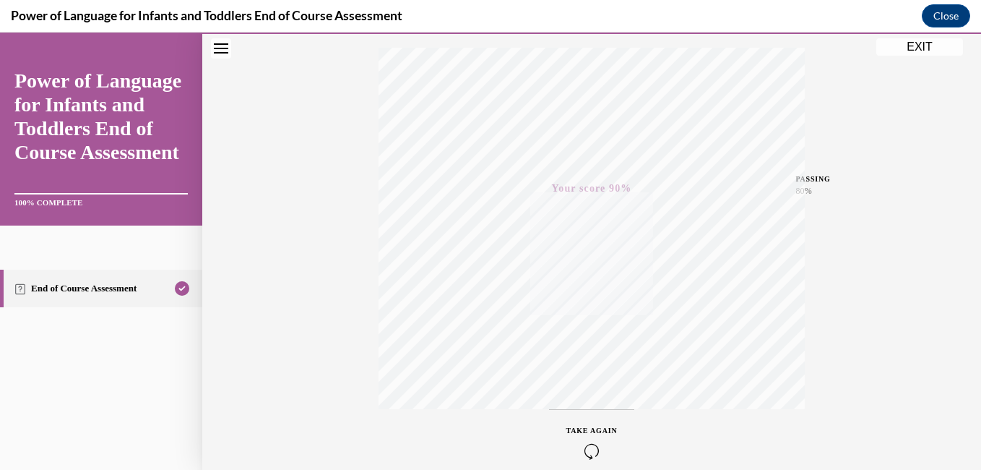
scroll to position [303, 0]
click at [920, 46] on button "EXIT" at bounding box center [919, 46] width 87 height 17
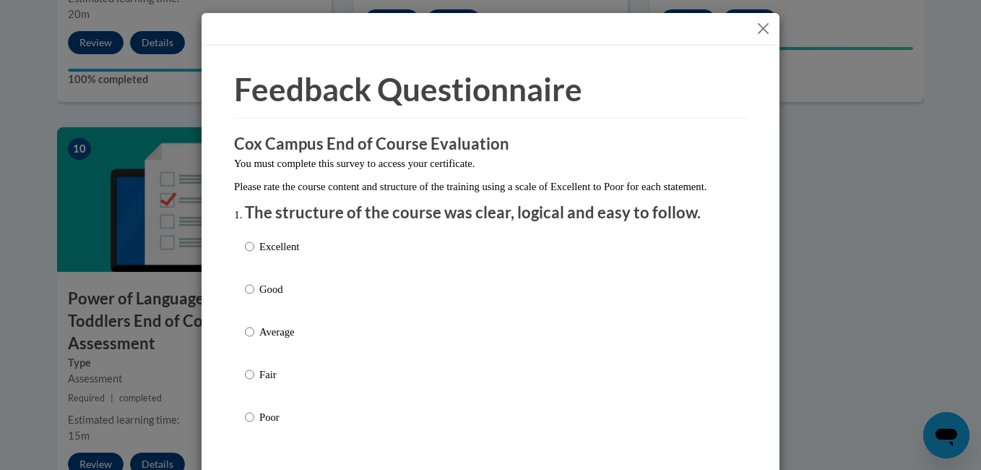
click at [280, 297] on p "Good" at bounding box center [279, 289] width 40 height 16
click at [254, 297] on input "Good" at bounding box center [249, 289] width 9 height 16
radio input "true"
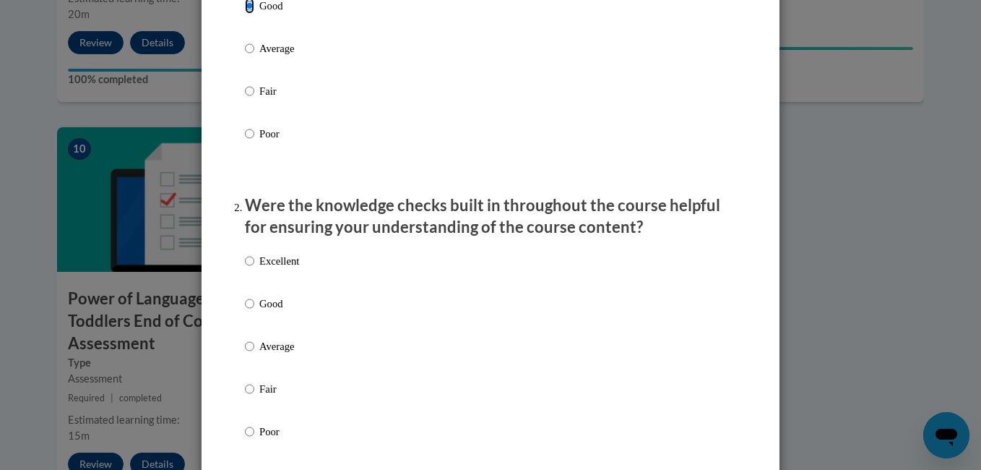
scroll to position [285, 0]
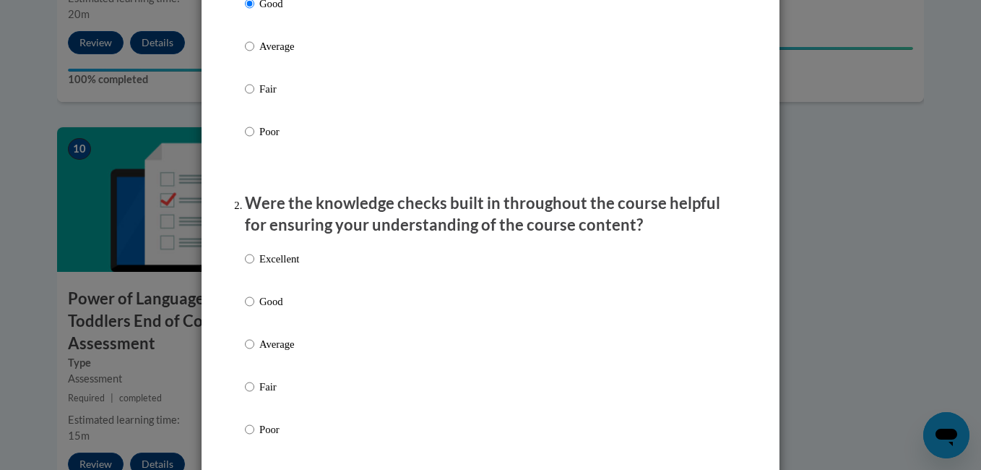
click at [271, 326] on label "Good" at bounding box center [272, 312] width 54 height 39
click at [254, 309] on input "Good" at bounding box center [249, 301] width 9 height 16
radio input "true"
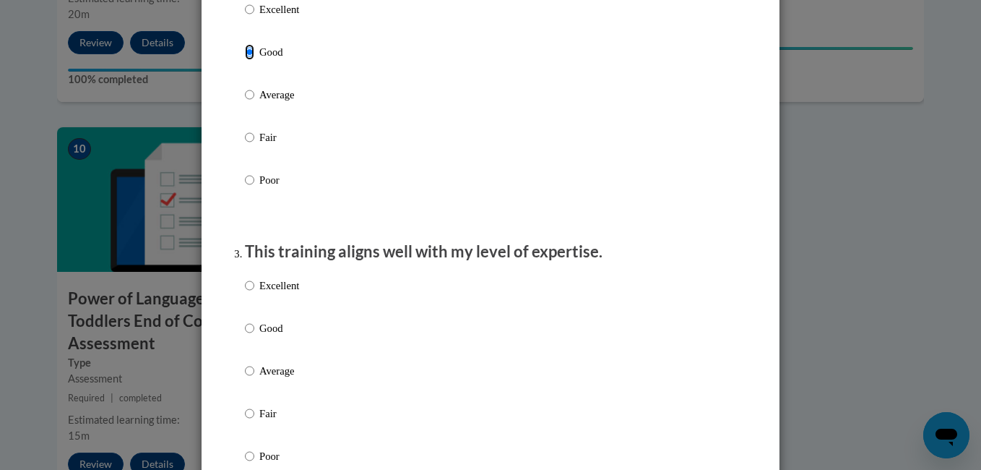
scroll to position [551, 0]
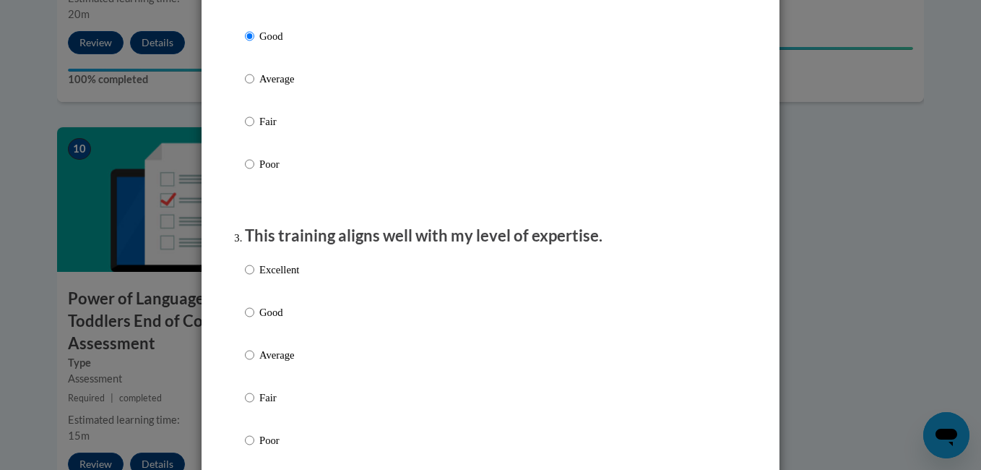
click at [271, 320] on p "Good" at bounding box center [279, 312] width 40 height 16
click at [254, 320] on input "Good" at bounding box center [249, 312] width 9 height 16
radio input "true"
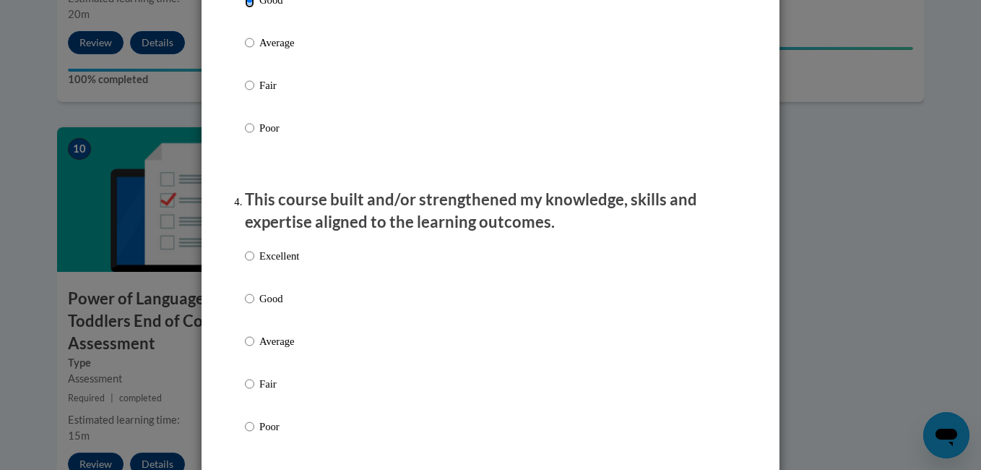
scroll to position [863, 0]
click at [271, 279] on label "Excellent" at bounding box center [272, 266] width 54 height 39
click at [254, 263] on input "Excellent" at bounding box center [249, 255] width 9 height 16
radio input "true"
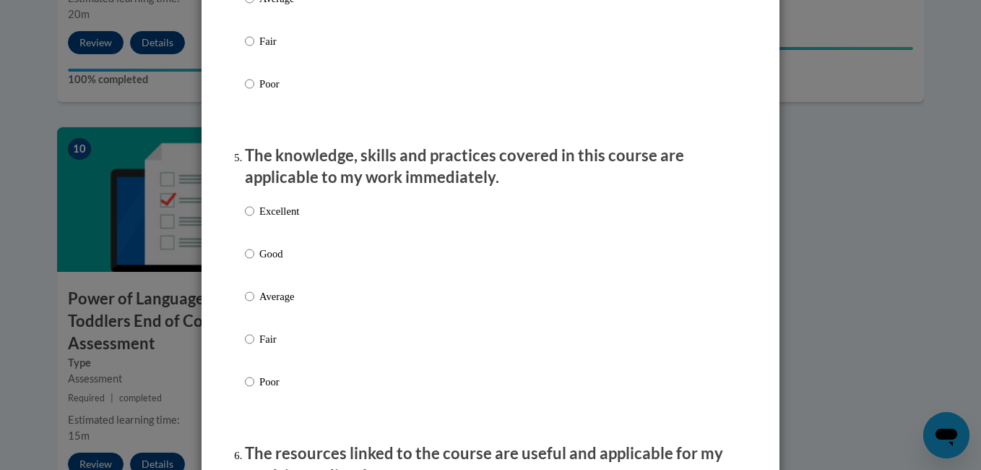
scroll to position [1206, 0]
click at [271, 279] on label "Good" at bounding box center [272, 264] width 54 height 39
click at [254, 261] on input "Good" at bounding box center [249, 253] width 9 height 16
radio input "true"
click at [285, 233] on label "Excellent" at bounding box center [272, 221] width 54 height 39
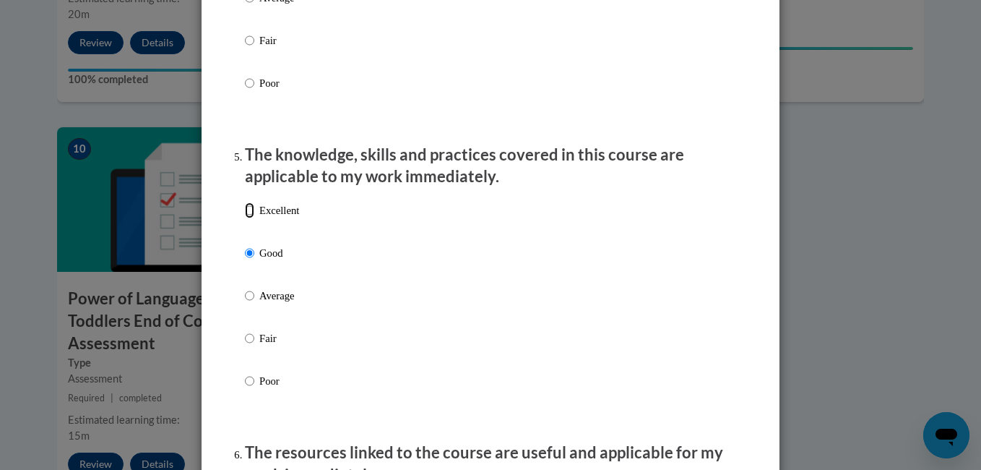
click at [254, 218] on input "Excellent" at bounding box center [249, 210] width 9 height 16
radio input "true"
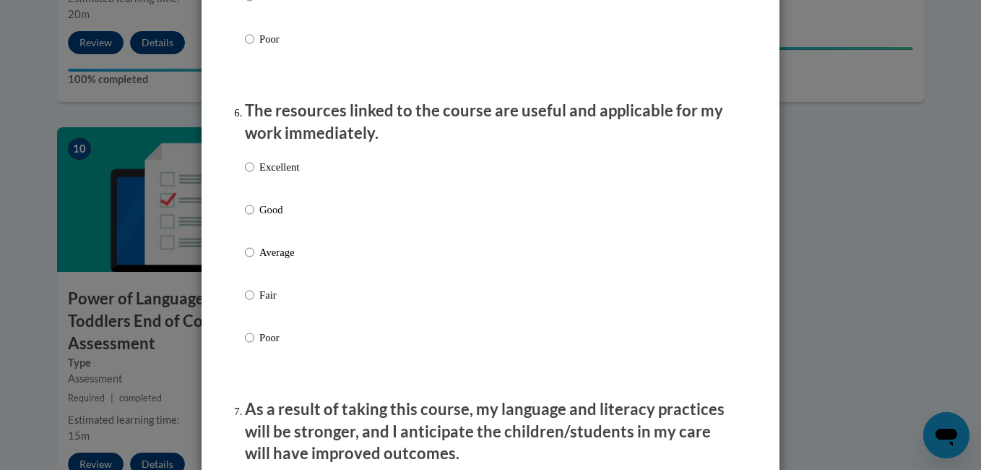
scroll to position [1548, 0]
click at [262, 217] on p "Good" at bounding box center [279, 209] width 40 height 16
click at [254, 217] on input "Good" at bounding box center [249, 209] width 9 height 16
radio input "true"
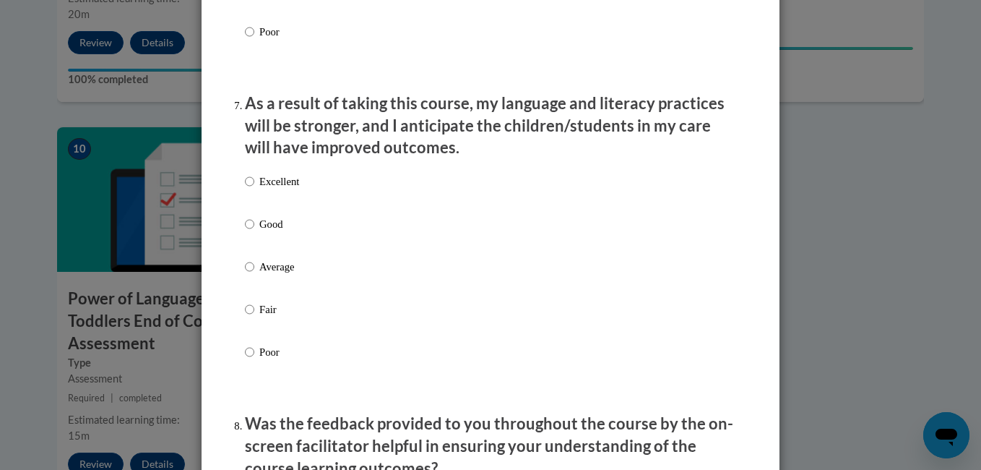
scroll to position [1854, 0]
click at [269, 188] on p "Excellent" at bounding box center [279, 181] width 40 height 16
click at [254, 188] on input "Excellent" at bounding box center [249, 181] width 9 height 16
radio input "true"
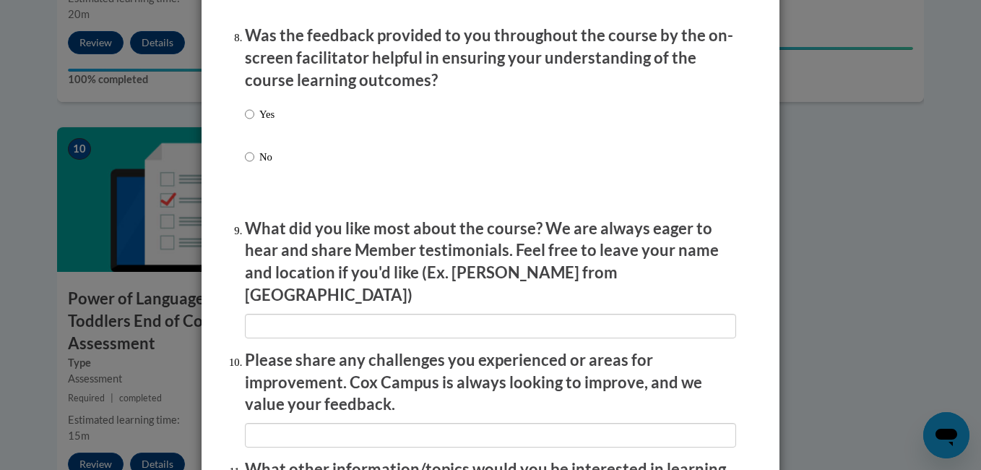
scroll to position [2235, 0]
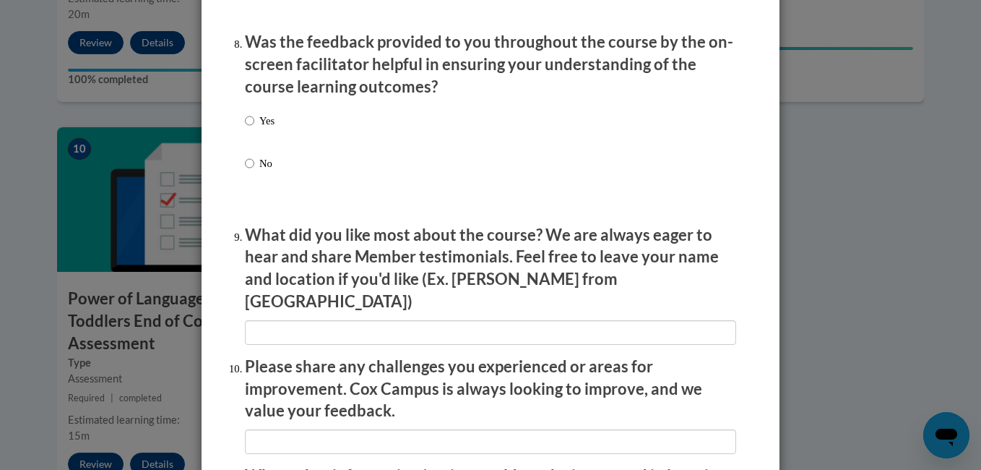
click at [259, 129] on p "Yes" at bounding box center [266, 121] width 15 height 16
click at [254, 129] on input "Yes" at bounding box center [249, 121] width 9 height 16
radio input "true"
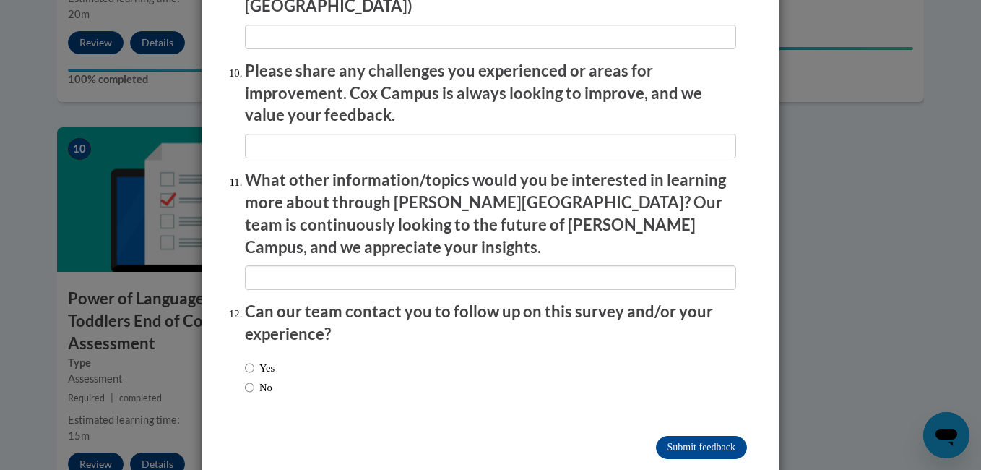
scroll to position [2531, 0]
click at [259, 379] on label "No" at bounding box center [258, 387] width 27 height 16
click at [254, 379] on input "No" at bounding box center [249, 387] width 9 height 16
radio input "true"
click at [685, 435] on input "Submit feedback" at bounding box center [701, 446] width 91 height 23
